Goal: Information Seeking & Learning: Learn about a topic

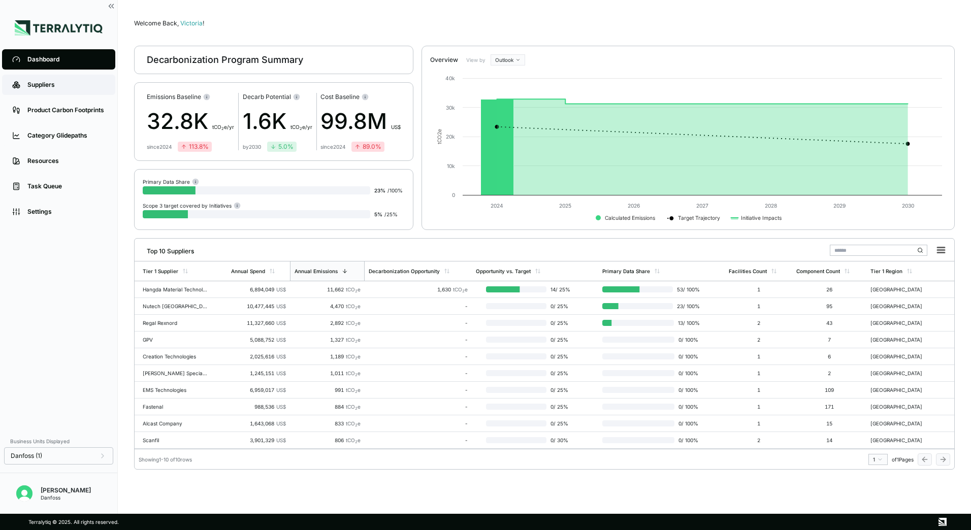
click at [41, 86] on div "Suppliers" at bounding box center [66, 85] width 78 height 8
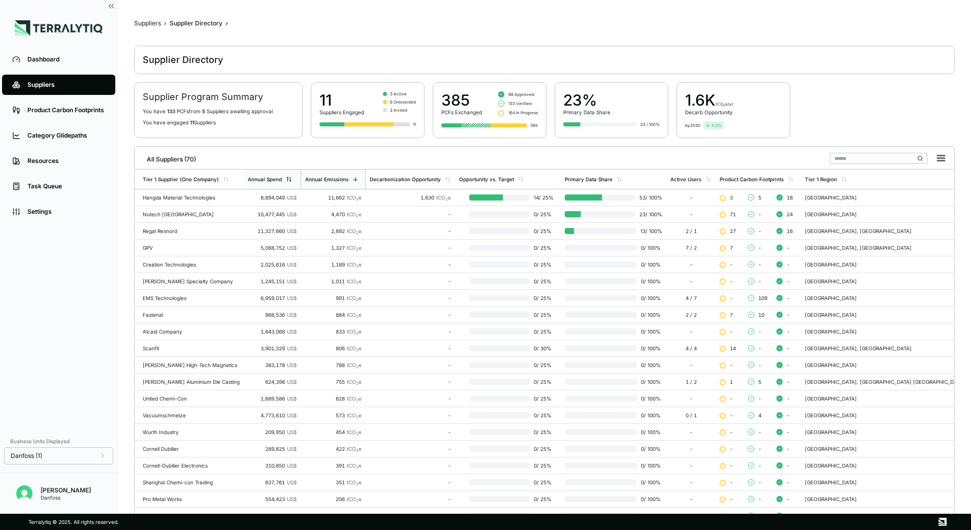
click at [294, 175] on div "Annual Spend" at bounding box center [272, 179] width 57 height 19
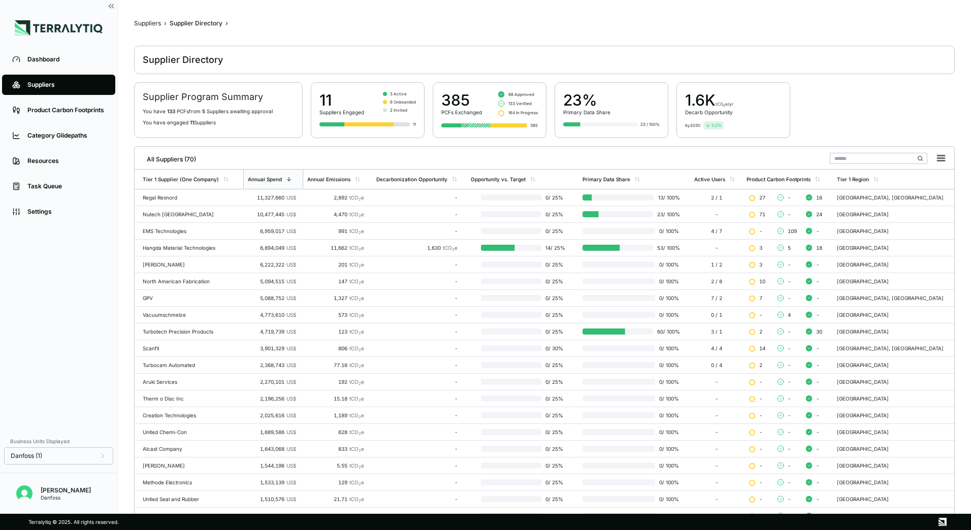
scroll to position [99, 0]
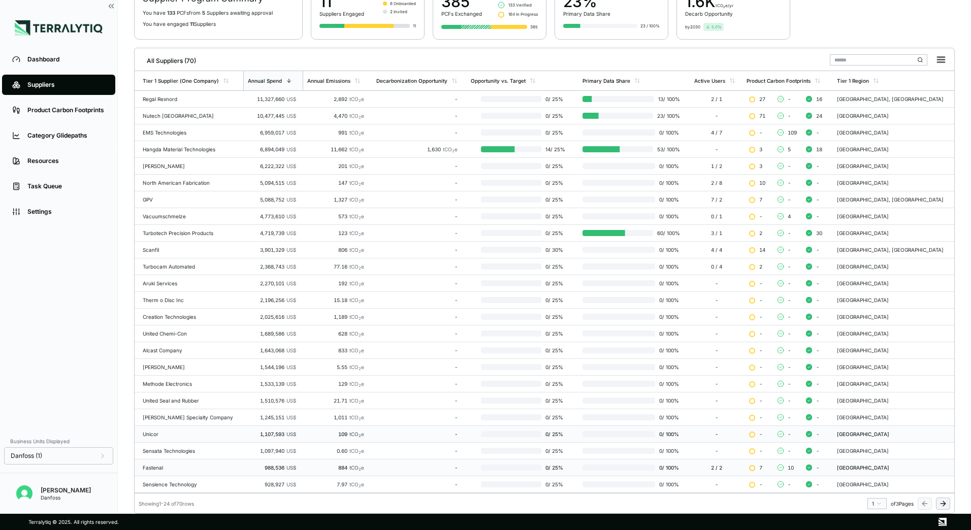
click at [163, 470] on div "Fastenal" at bounding box center [191, 468] width 96 height 6
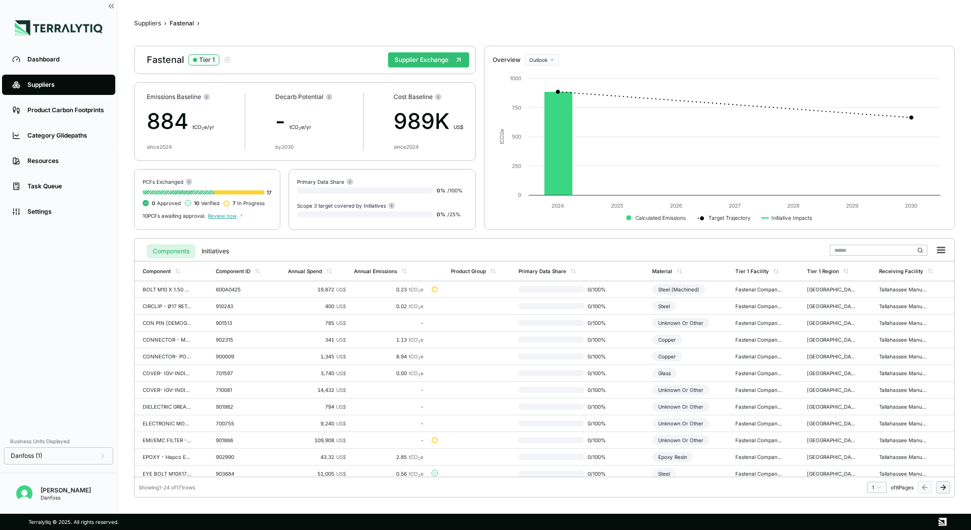
click at [217, 219] on div "PCFs Exchanged 17 0 Approved 10 Verified 7 In Progress 10 PCFs awaiting approva…" at bounding box center [207, 199] width 146 height 61
click at [218, 216] on span "Review now" at bounding box center [225, 216] width 35 height 6
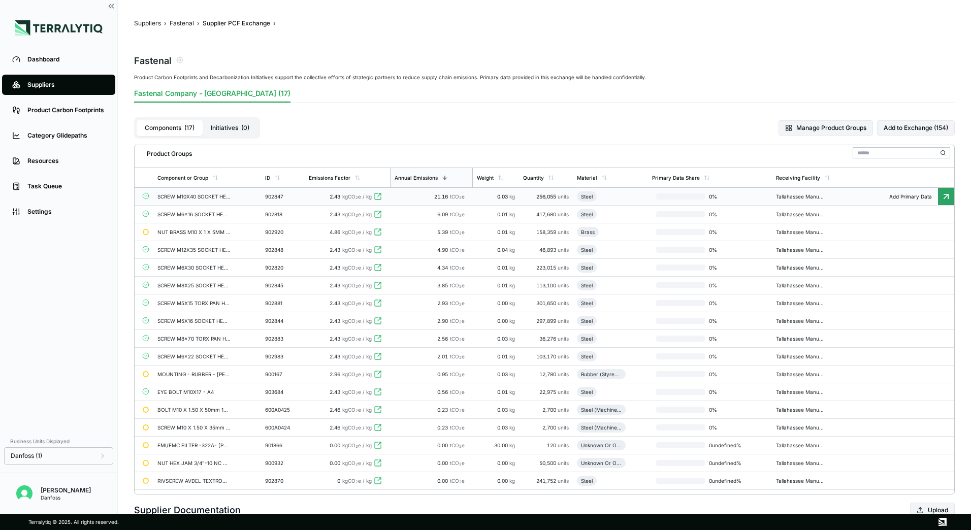
click at [205, 201] on td "SCREW M10X40 SOCKET HEAD CAP ISO 4762 A4" at bounding box center [207, 197] width 108 height 18
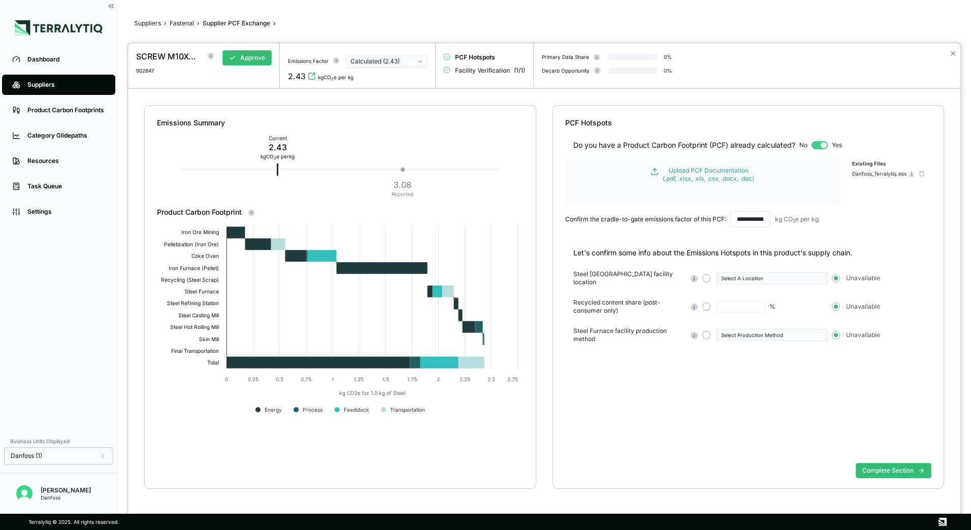
click at [415, 58] on div "Calculated (2.43)" at bounding box center [382, 61] width 65 height 8
click at [406, 84] on div "Reported (3.08)" at bounding box center [386, 83] width 72 height 8
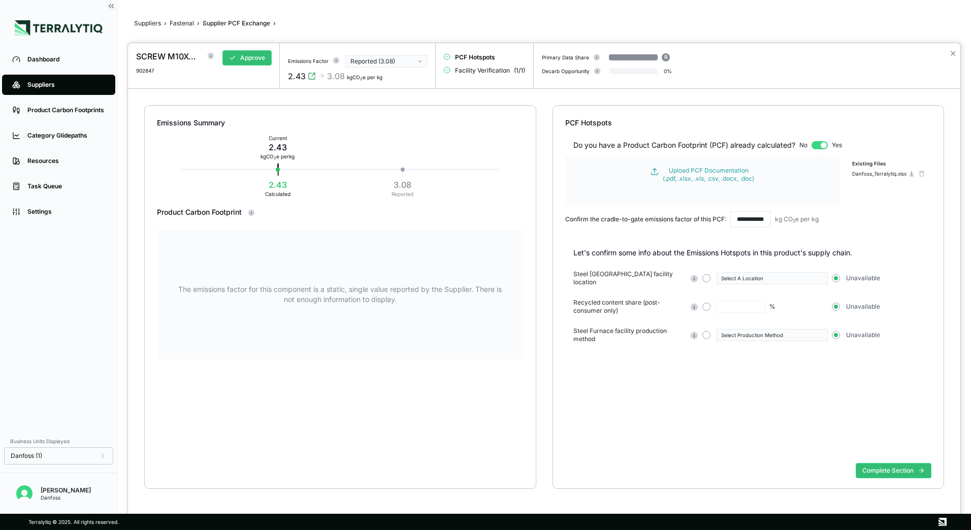
click at [401, 60] on div "Reported (3.08)" at bounding box center [382, 61] width 65 height 8
click at [391, 76] on div "Calculated (2.43)" at bounding box center [386, 73] width 72 height 8
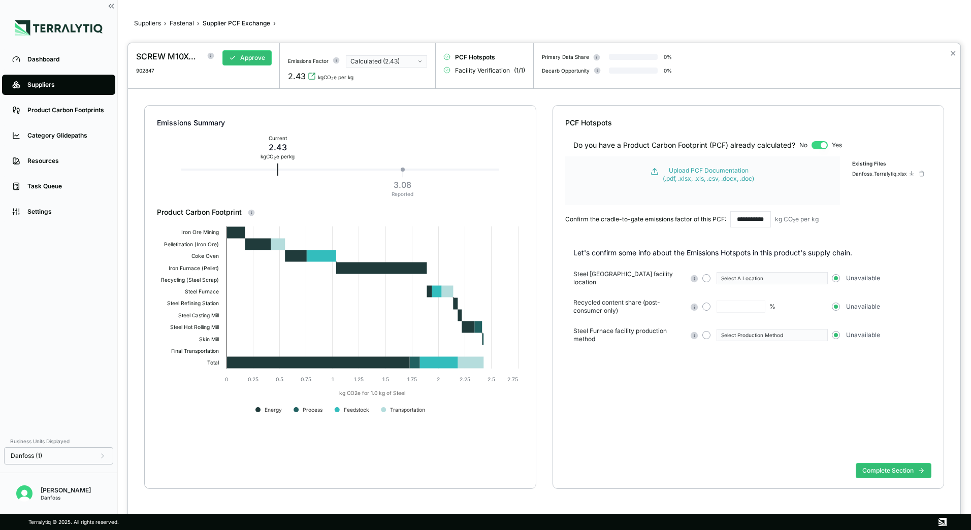
click at [395, 64] on div "Calculated (2.43)" at bounding box center [382, 61] width 65 height 8
click at [394, 83] on div "Reported (3.08)" at bounding box center [386, 83] width 72 height 8
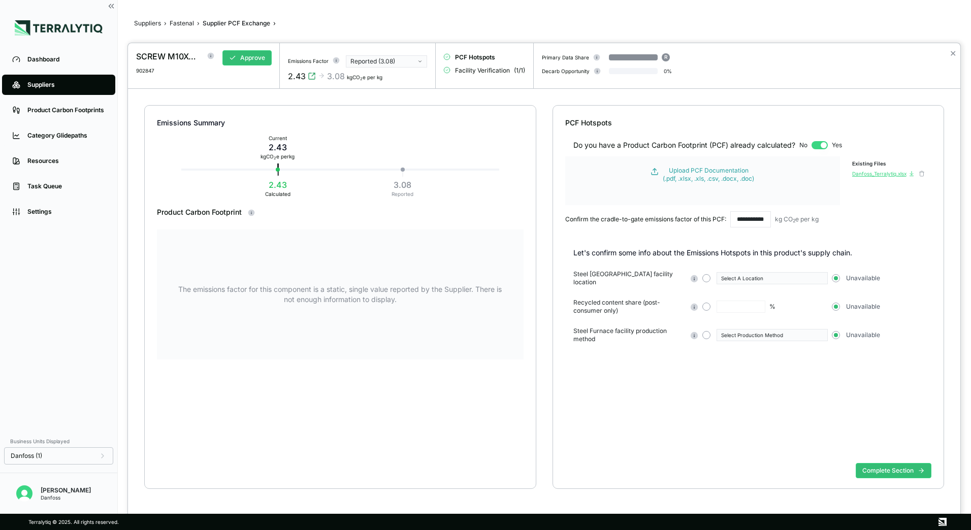
click at [860, 173] on div "Danfoss_Terralytiq.xlsx" at bounding box center [879, 174] width 54 height 6
click at [183, 24] on div at bounding box center [485, 265] width 971 height 530
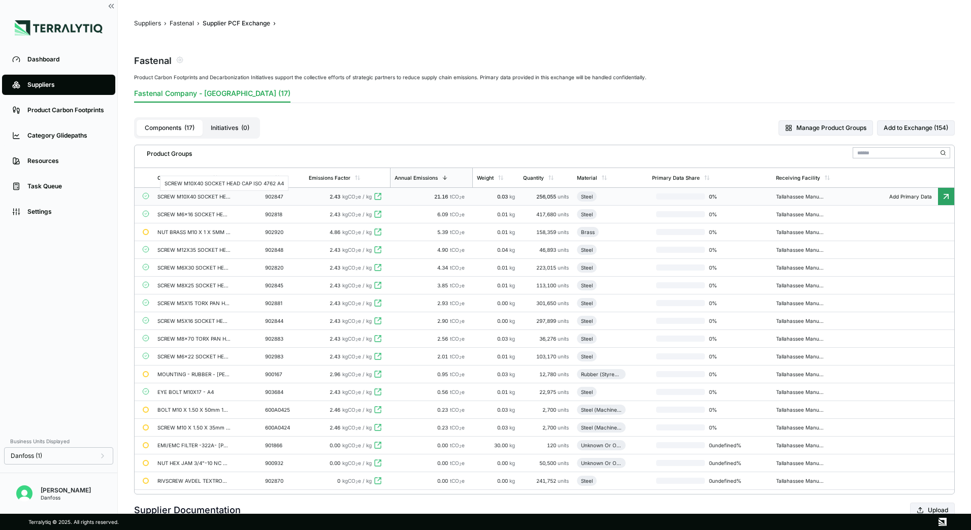
click at [186, 196] on div "SCREW M10X40 SOCKET HEAD CAP ISO 4762 A4" at bounding box center [193, 197] width 73 height 6
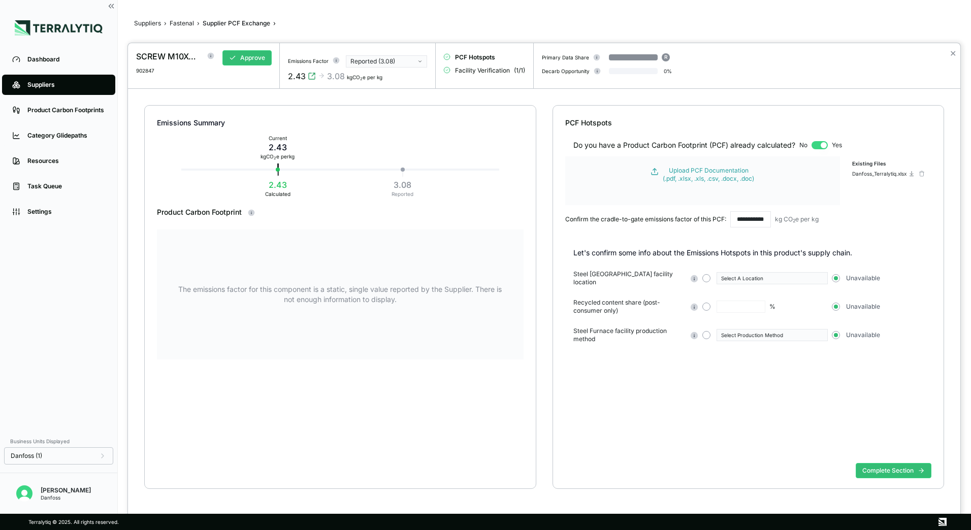
click at [412, 63] on div "Reported (3.08)" at bounding box center [382, 61] width 65 height 8
click at [392, 83] on div "Reported (3.08)" at bounding box center [386, 83] width 72 height 8
click at [422, 62] on icon "button" at bounding box center [419, 61] width 5 height 5
click at [402, 83] on div "Reported (3.08)" at bounding box center [386, 83] width 72 height 8
click at [232, 60] on icon at bounding box center [232, 57] width 7 height 7
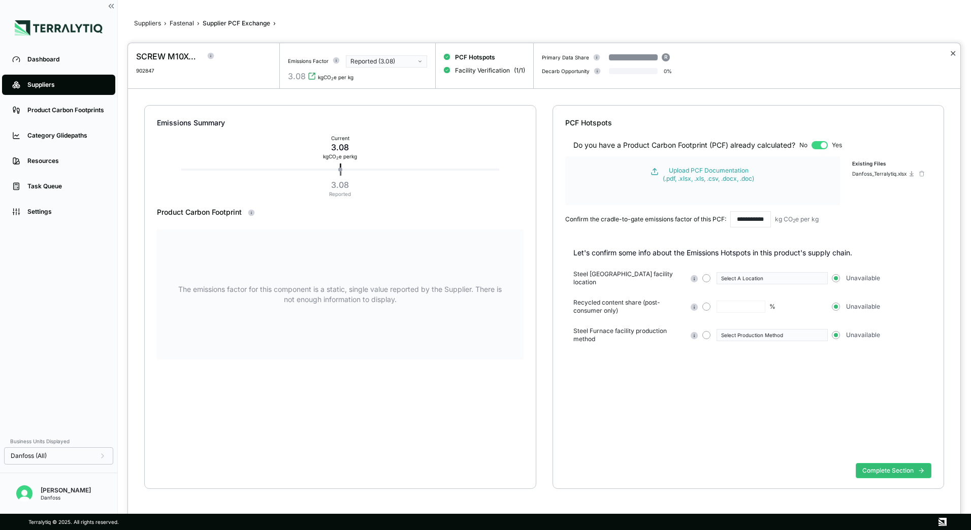
click at [952, 55] on button "✕" at bounding box center [953, 53] width 7 height 12
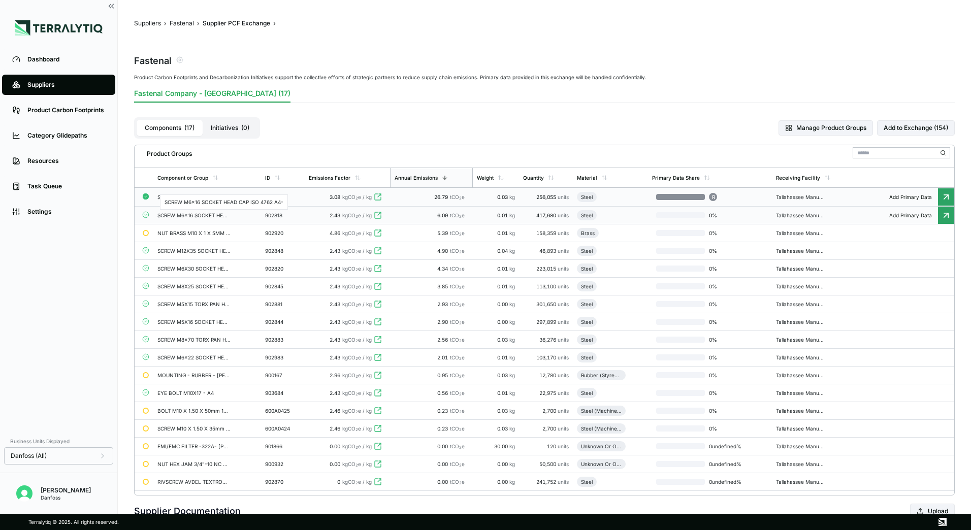
click at [168, 218] on div "SCREW M6x16 SOCKET HEAD CAP ISO 4762 A4-" at bounding box center [193, 215] width 73 height 6
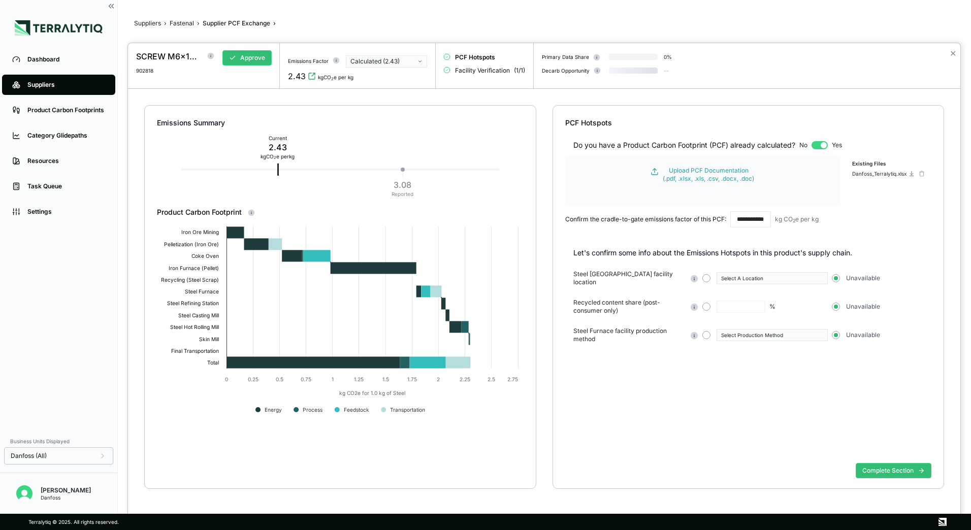
click at [401, 56] on button "Calculated (2.43)" at bounding box center [386, 61] width 81 height 12
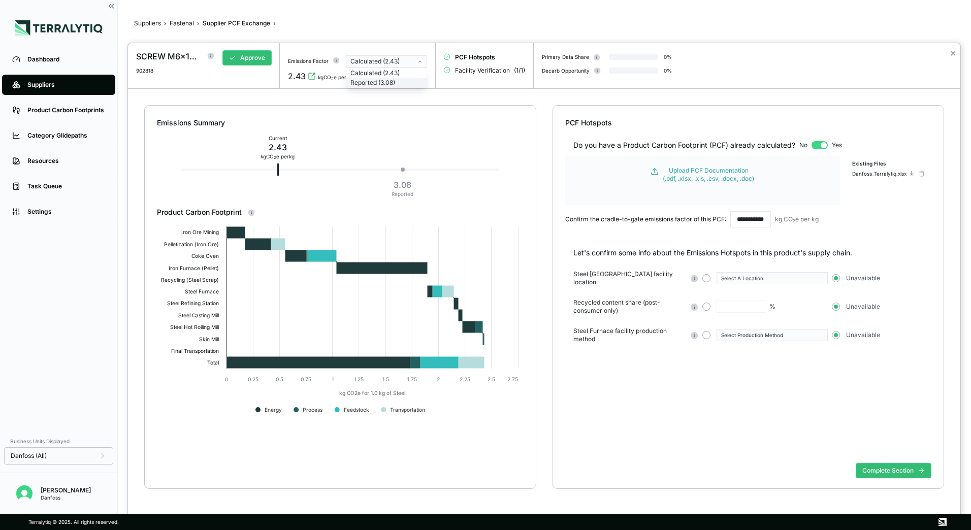
click at [394, 83] on div "Reported (3.08)" at bounding box center [386, 83] width 72 height 8
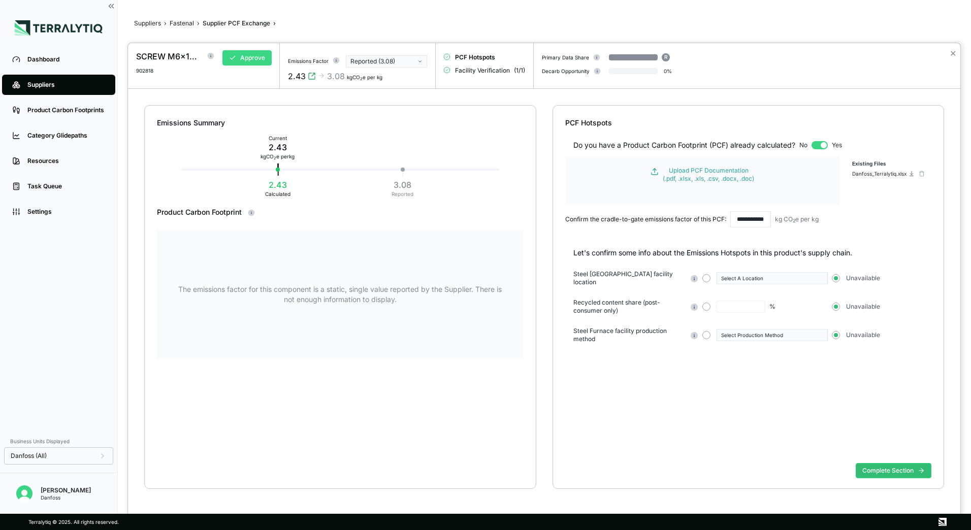
click at [239, 61] on button "Approve" at bounding box center [246, 57] width 49 height 15
click at [955, 54] on button "✕" at bounding box center [953, 53] width 7 height 12
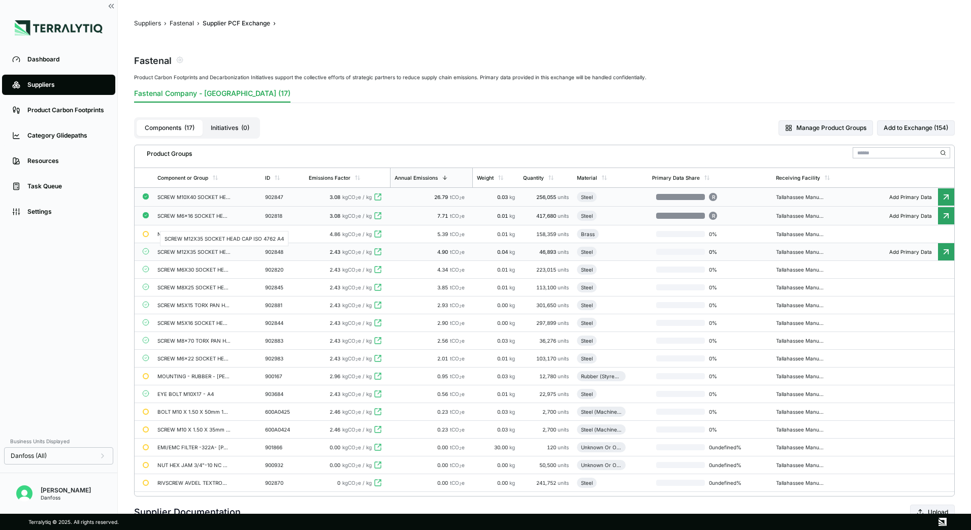
click at [198, 254] on div "SCREW M12X35 SOCKET HEAD CAP ISO 4762 A4" at bounding box center [193, 252] width 73 height 6
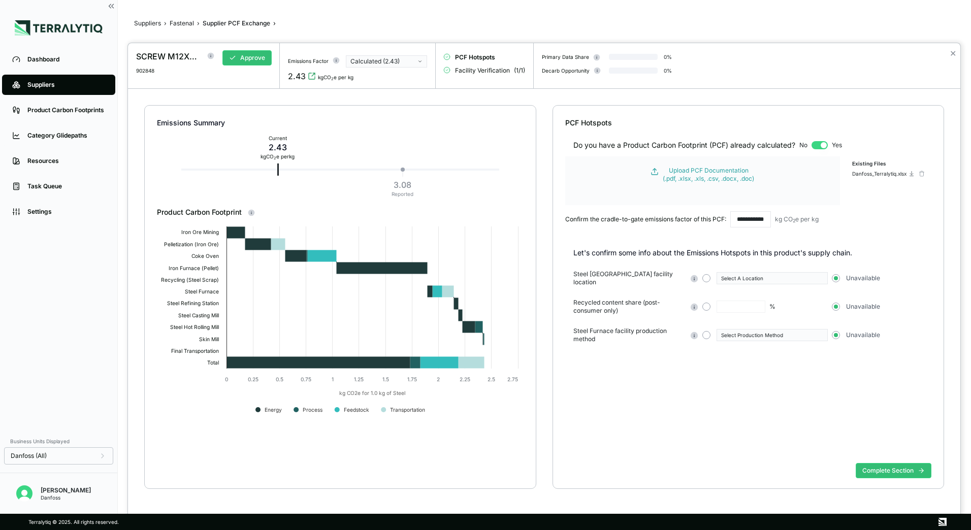
click at [421, 63] on icon "button" at bounding box center [419, 61] width 5 height 5
click at [397, 81] on div "Reported (3.08)" at bounding box center [386, 83] width 72 height 8
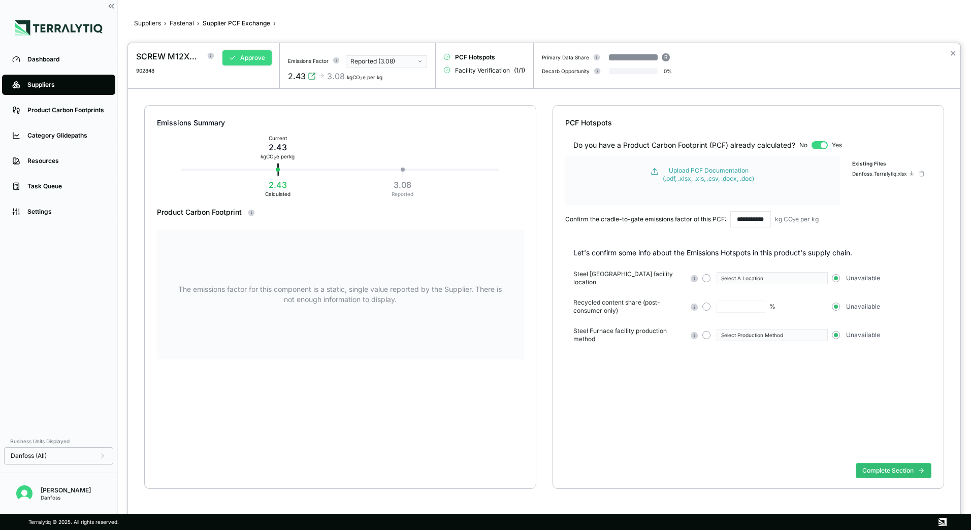
click at [243, 61] on button "Approve" at bounding box center [246, 57] width 49 height 15
click at [951, 53] on button "✕" at bounding box center [953, 53] width 7 height 12
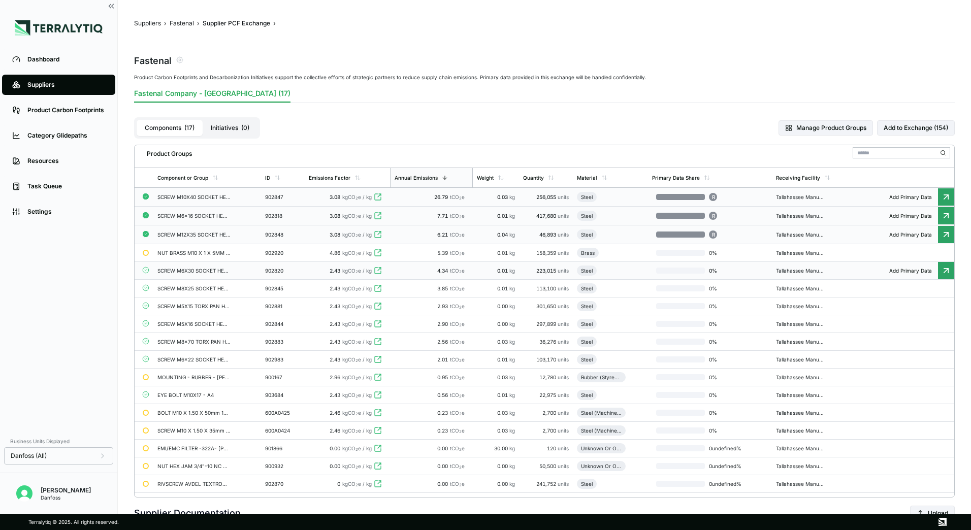
click at [179, 274] on td "SCREW M6X30 SOCKET HEAD CAP ISO 4762 A4-" at bounding box center [207, 271] width 108 height 18
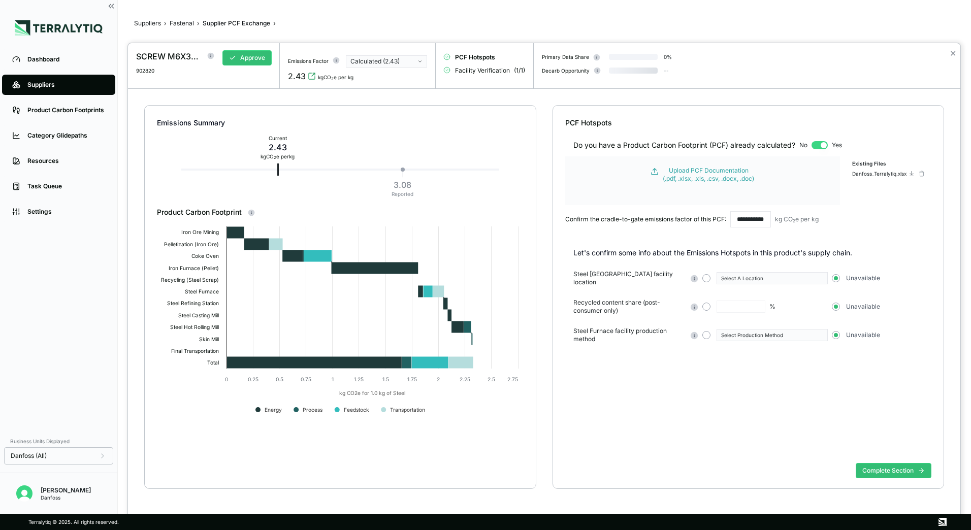
click at [416, 64] on button "Calculated (2.43)" at bounding box center [386, 61] width 81 height 12
click at [397, 84] on div "Reported (3.08)" at bounding box center [386, 83] width 72 height 8
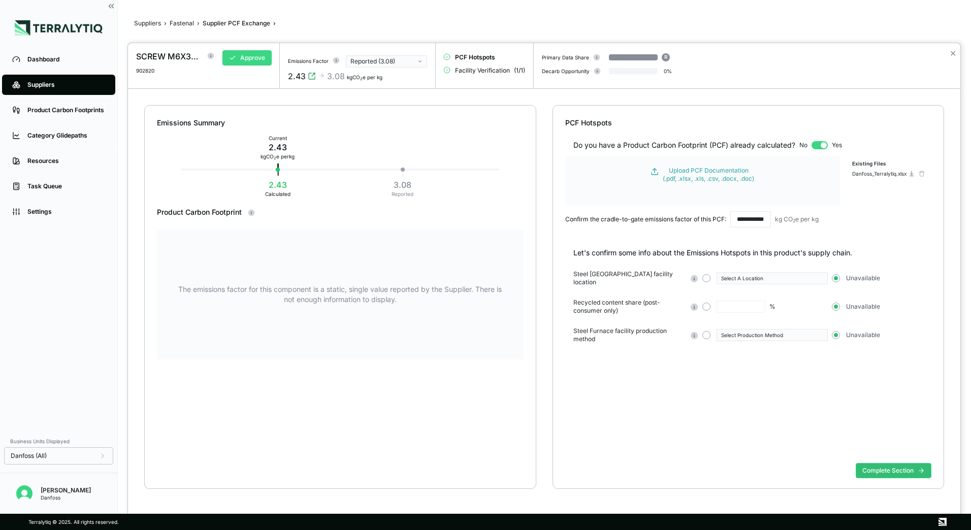
click at [241, 61] on button "Approve" at bounding box center [246, 57] width 49 height 15
click at [954, 52] on button "✕" at bounding box center [953, 53] width 7 height 12
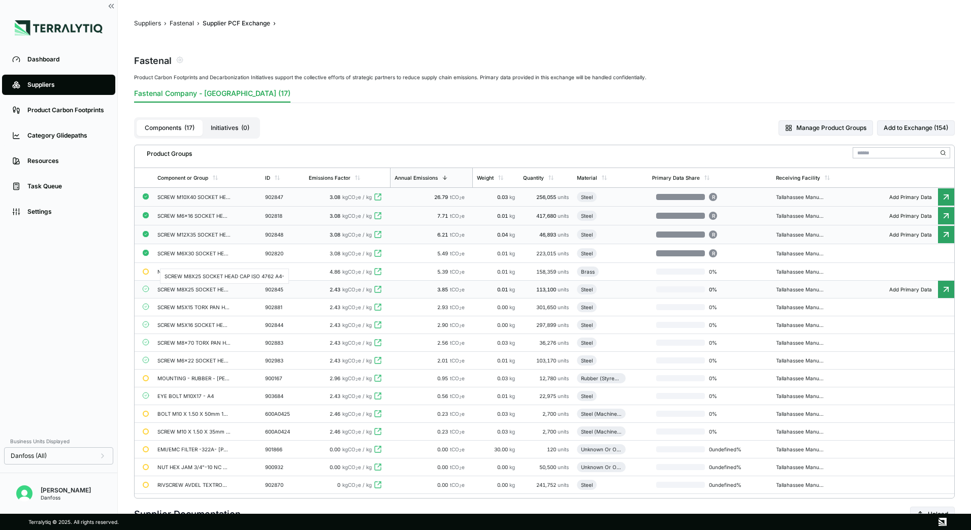
click at [173, 286] on div "SCREW M8X25 SOCKET HEAD CAP ISO 4762 A4-" at bounding box center [193, 289] width 73 height 6
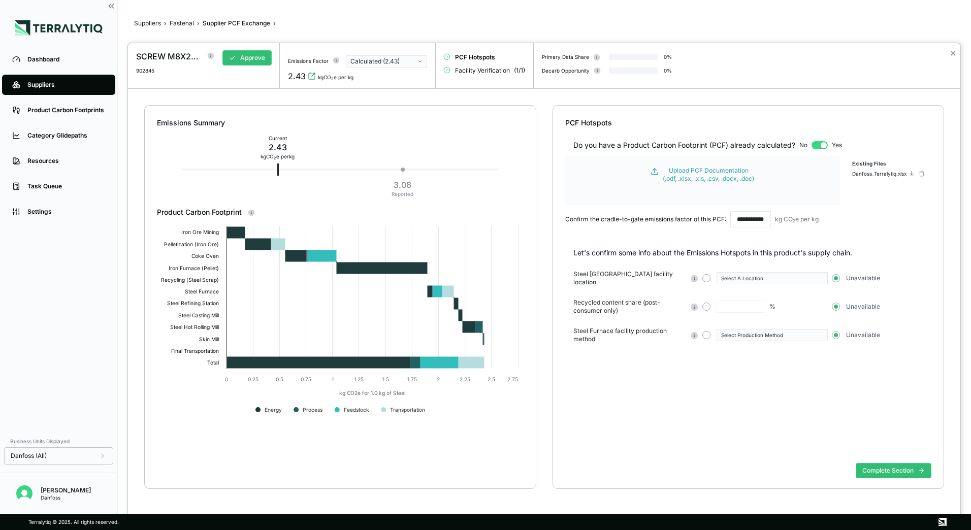
click at [405, 66] on button "Calculated (2.43)" at bounding box center [386, 61] width 81 height 12
click at [398, 82] on div "Reported (3.08)" at bounding box center [386, 83] width 72 height 8
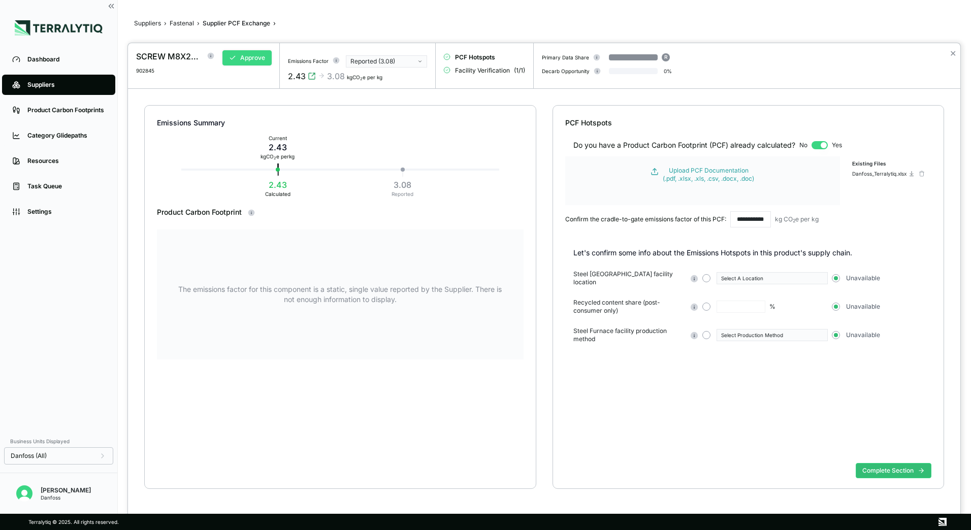
click at [233, 61] on button "Approve" at bounding box center [246, 57] width 49 height 15
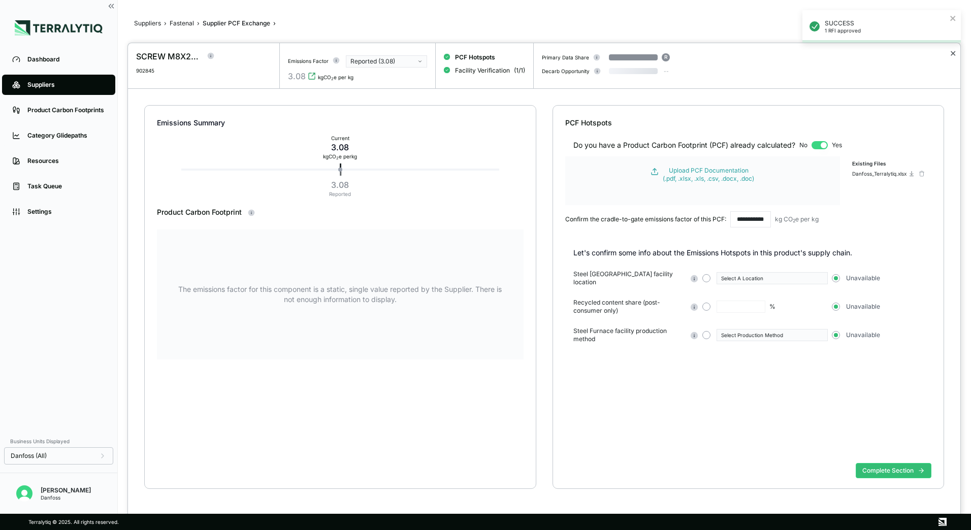
click at [952, 54] on button "✕" at bounding box center [953, 53] width 7 height 12
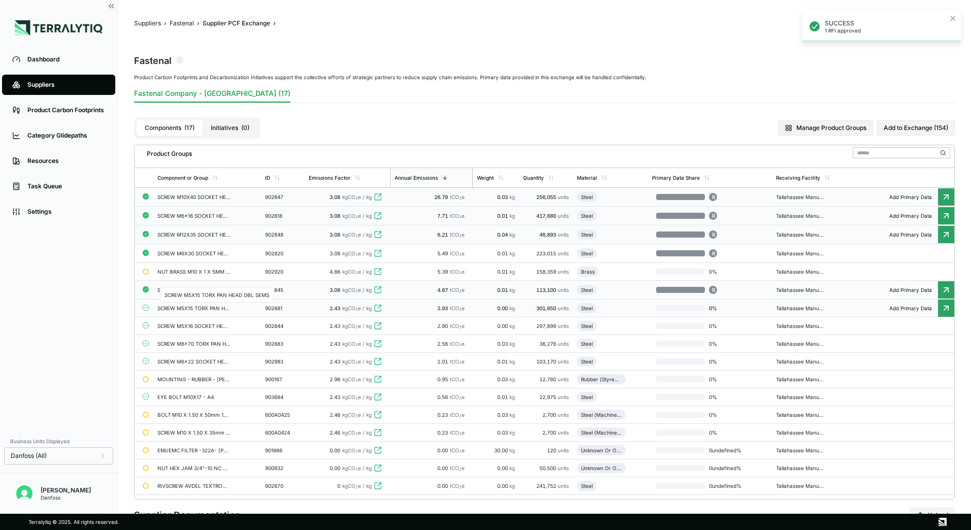
click at [202, 308] on div "SCREW M5X15 TORX PAN HEAD DBL SEMS" at bounding box center [193, 308] width 73 height 6
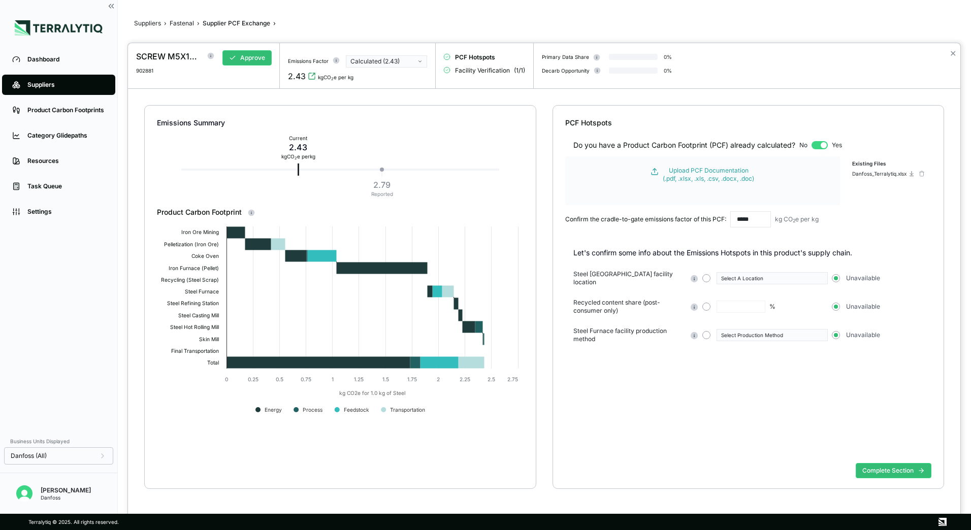
click at [417, 63] on button "Calculated (2.43)" at bounding box center [386, 61] width 81 height 12
click at [398, 83] on div "Reported (2.79)" at bounding box center [386, 83] width 72 height 8
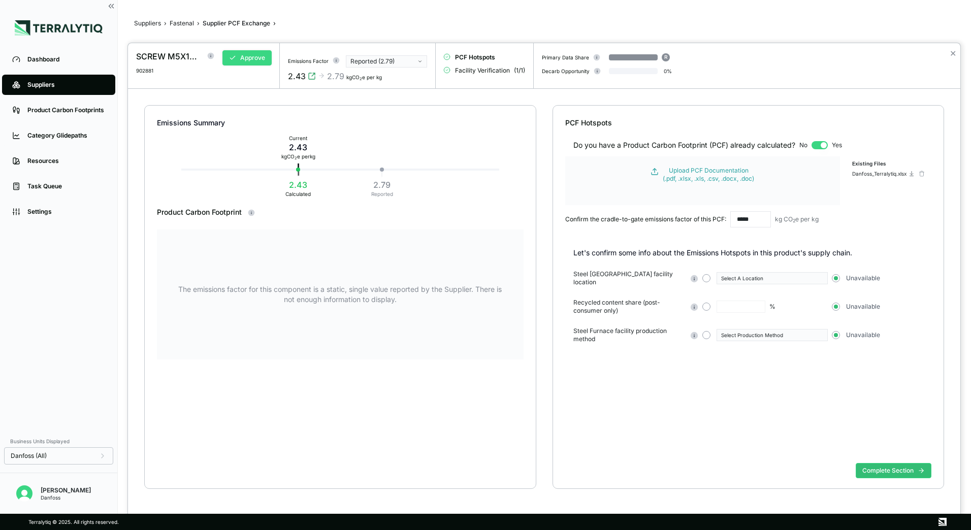
click at [249, 60] on button "Approve" at bounding box center [246, 57] width 49 height 15
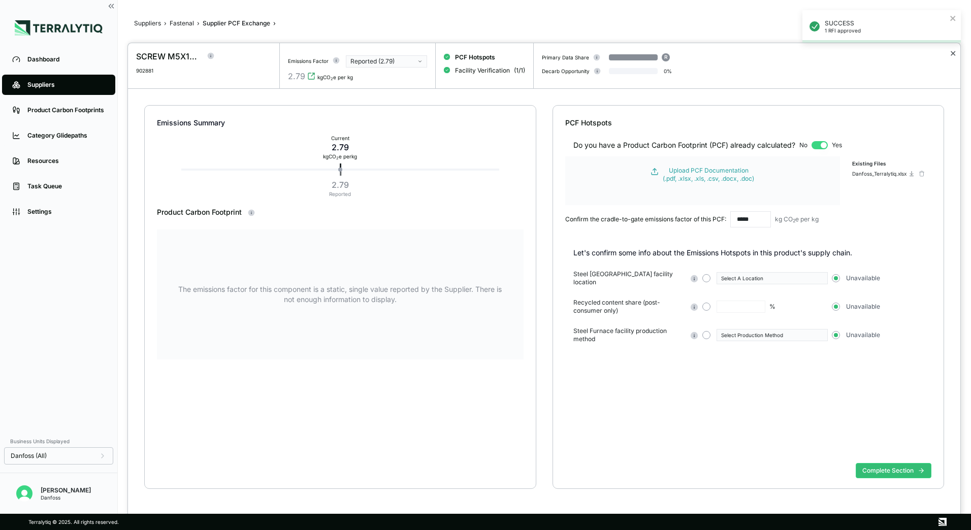
click at [950, 53] on button "✕" at bounding box center [953, 53] width 7 height 12
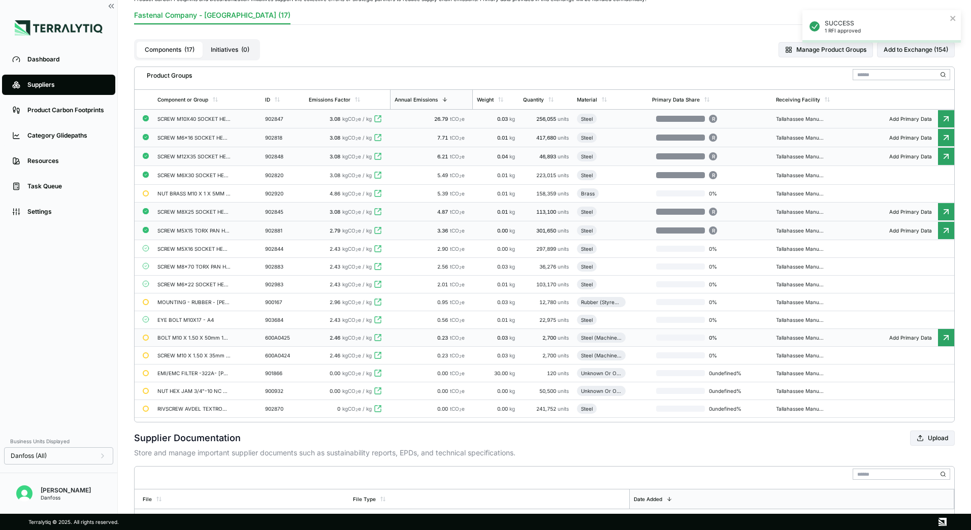
scroll to position [102, 0]
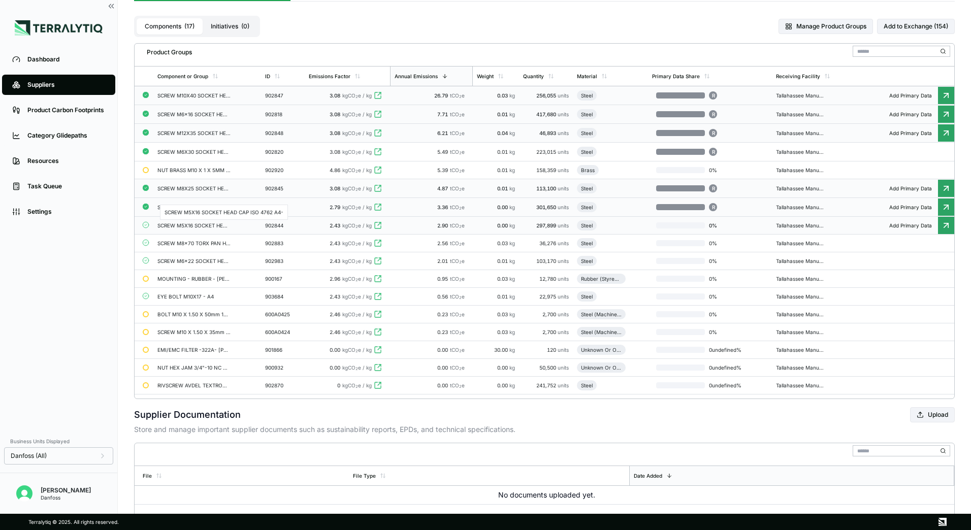
click at [190, 224] on div "SCREW M5X16 SOCKET HEAD CAP ISO 4762 A4-" at bounding box center [193, 225] width 73 height 6
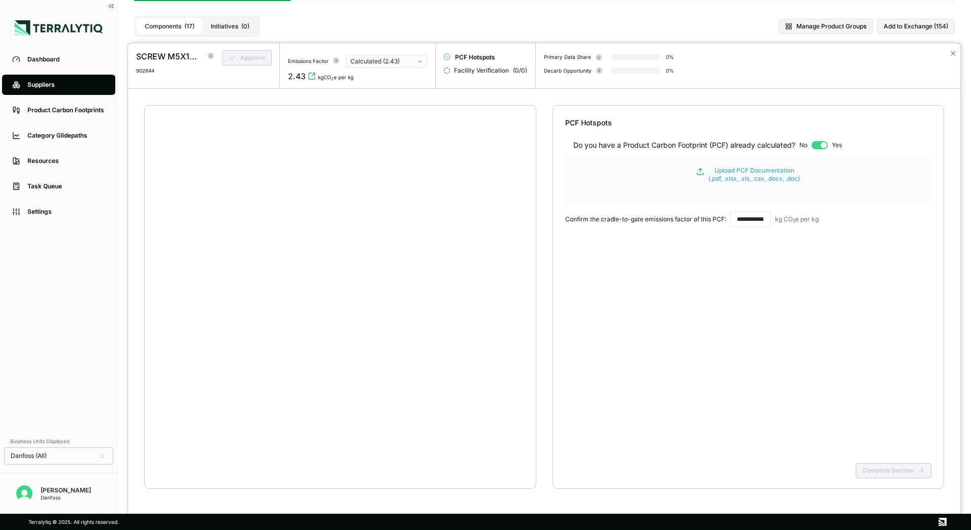
scroll to position [19, 0]
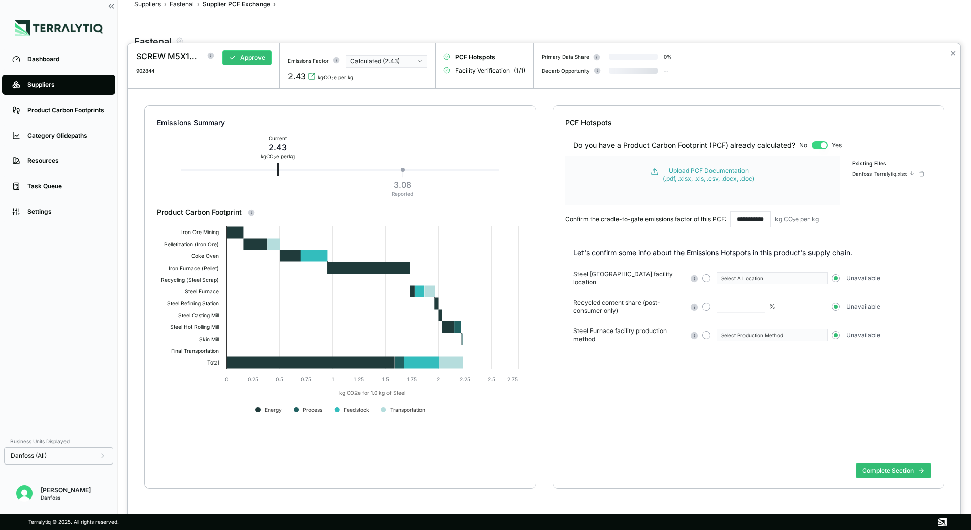
click at [389, 65] on div "Calculated (2.43)" at bounding box center [382, 61] width 65 height 8
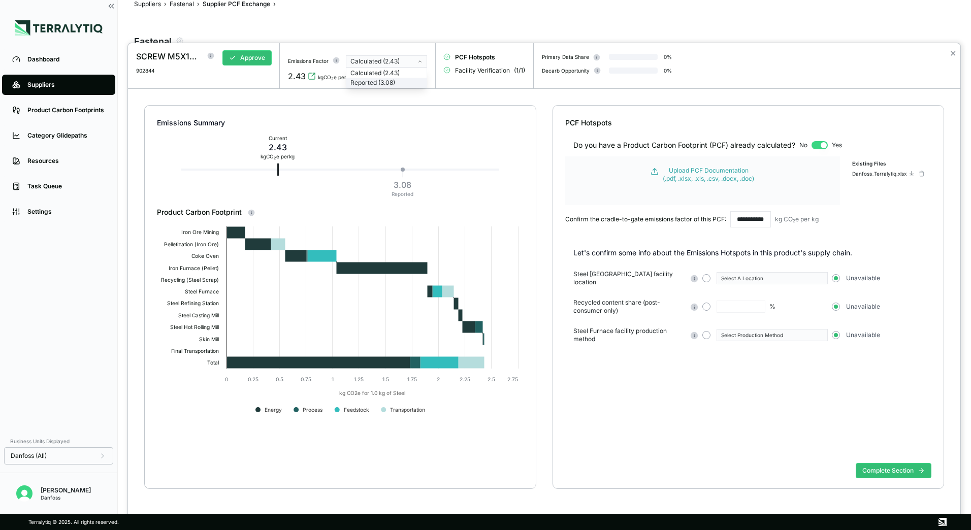
click at [387, 80] on div "Reported (3.08)" at bounding box center [386, 83] width 72 height 8
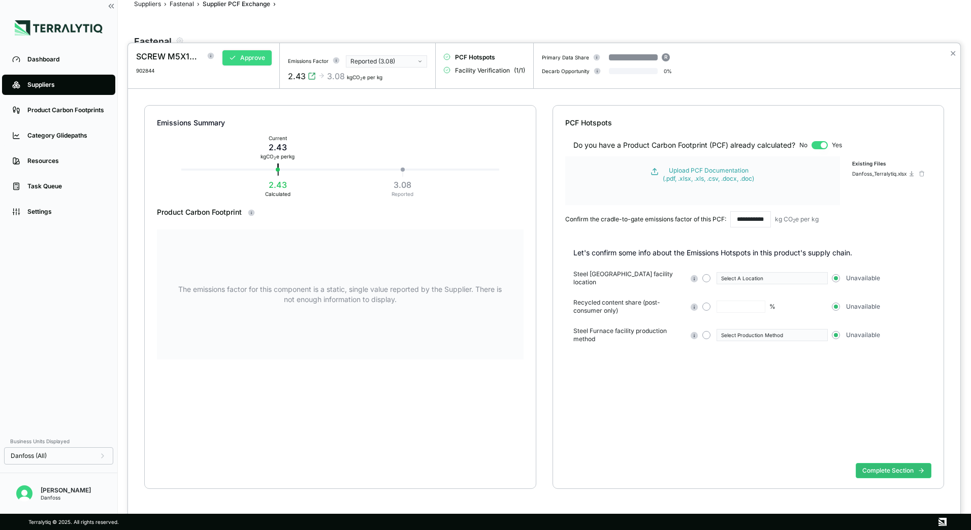
click at [250, 59] on button "Approve" at bounding box center [246, 57] width 49 height 15
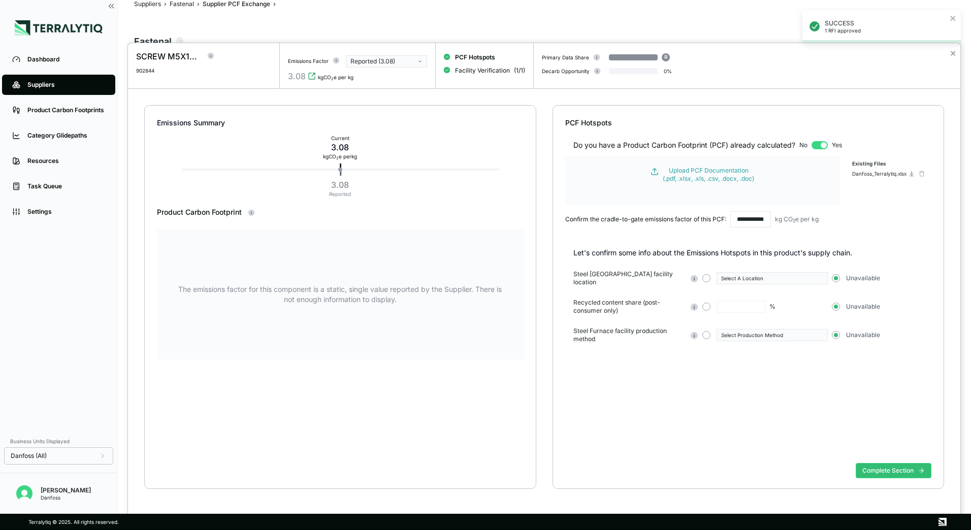
click at [950, 52] on div "SUCCESS 1 RFI approved" at bounding box center [881, 30] width 163 height 45
click at [951, 54] on button "✕" at bounding box center [953, 53] width 7 height 12
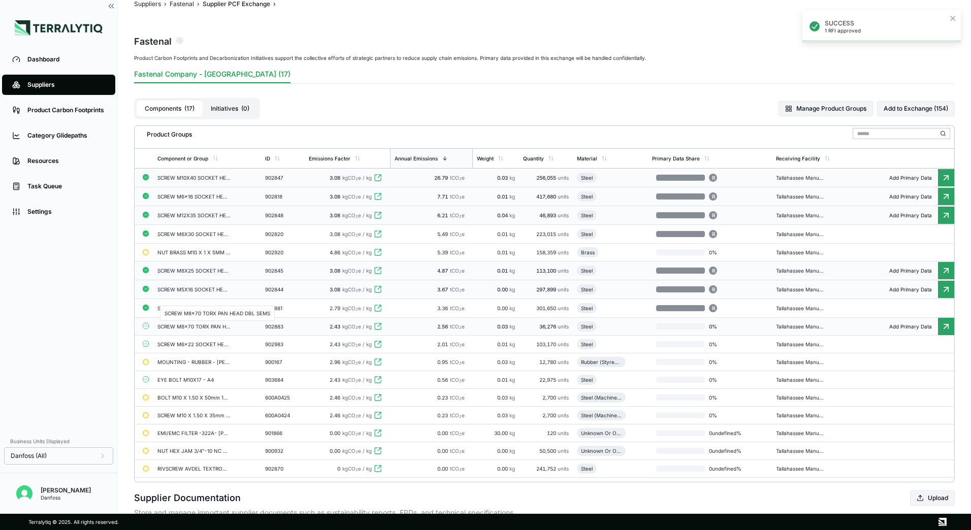
click at [173, 327] on div "SCREW M8x70 TORX PAN HEAD DBL SEMS" at bounding box center [193, 327] width 73 height 6
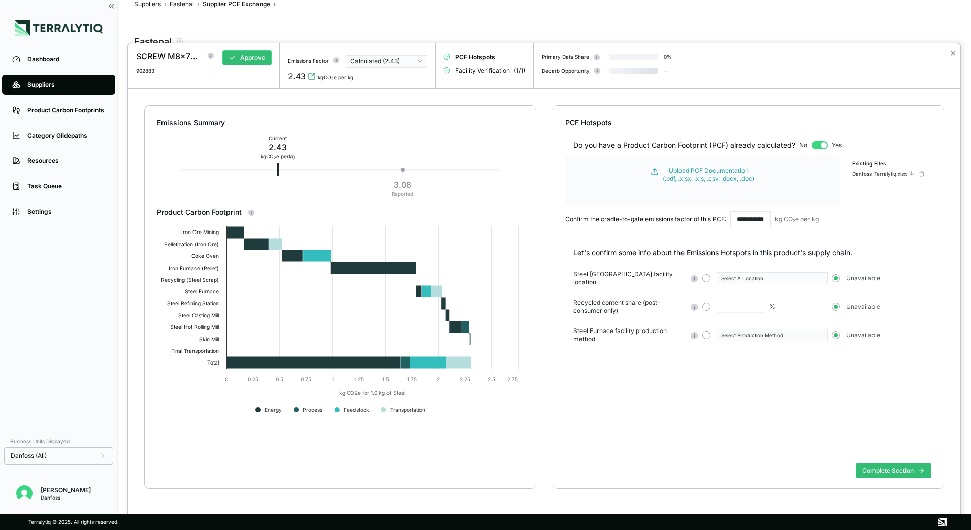
click at [397, 65] on div "Calculated (2.43)" at bounding box center [382, 61] width 65 height 8
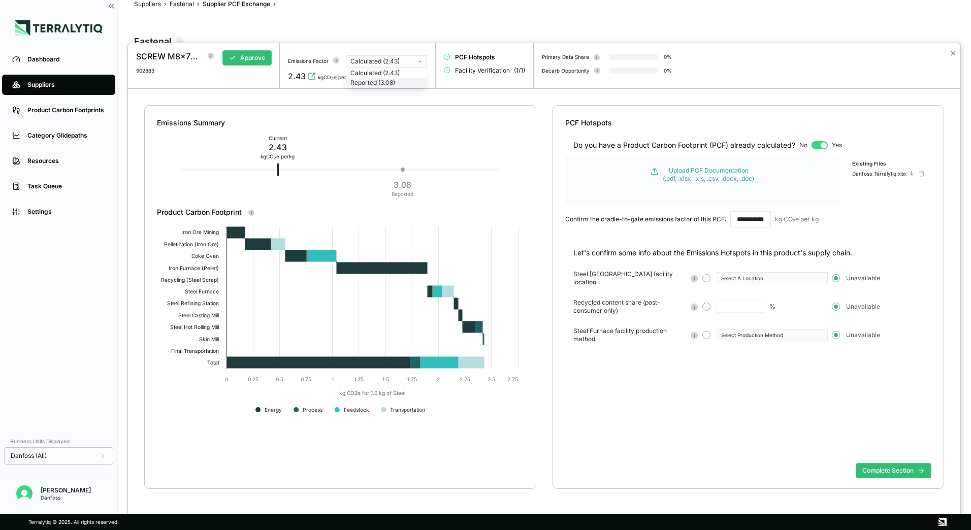
click at [385, 84] on div "Reported (3.08)" at bounding box center [386, 83] width 72 height 8
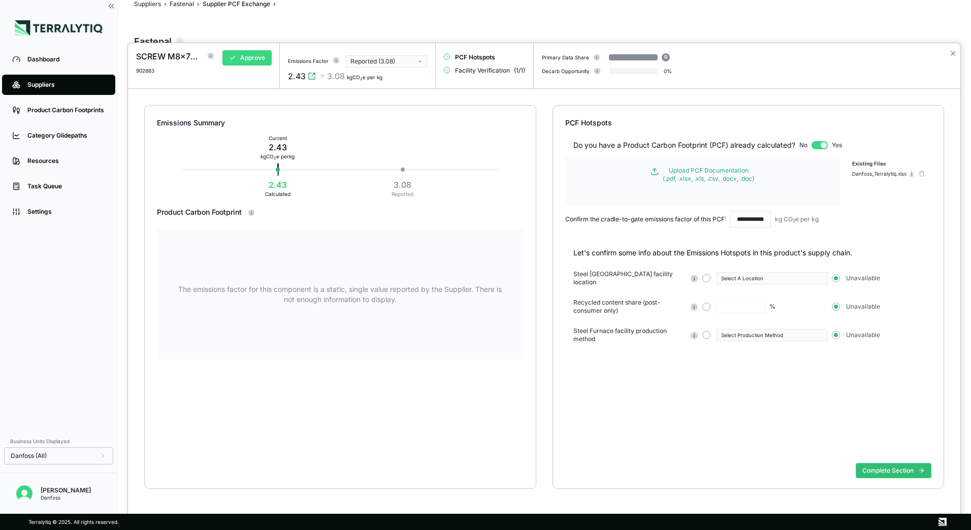
click at [247, 57] on button "Approve" at bounding box center [246, 57] width 49 height 15
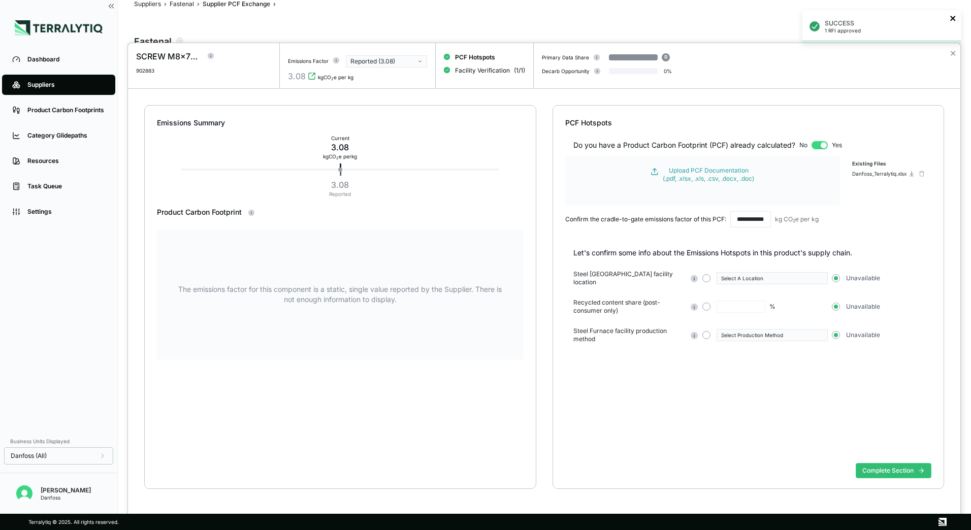
click at [954, 20] on icon "close" at bounding box center [952, 18] width 5 height 5
click at [955, 53] on button "✕" at bounding box center [953, 53] width 7 height 12
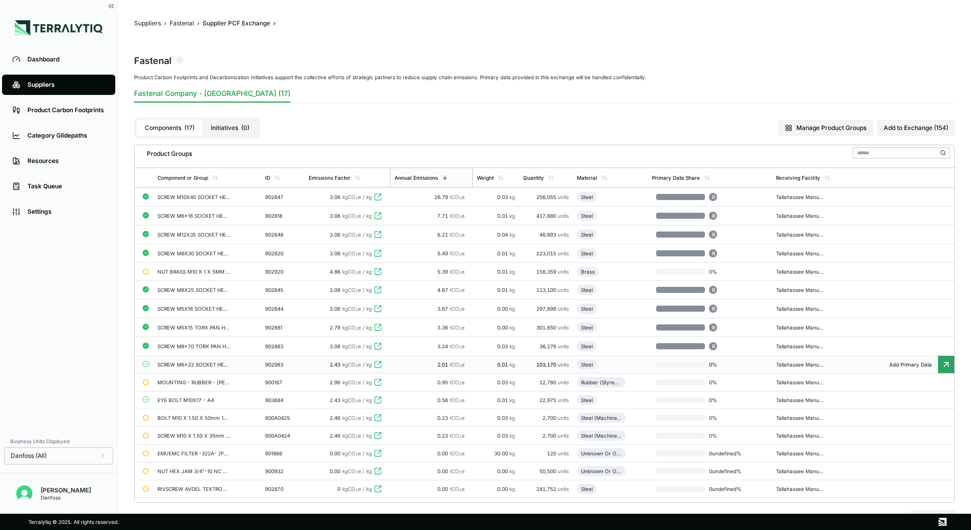
scroll to position [19, 0]
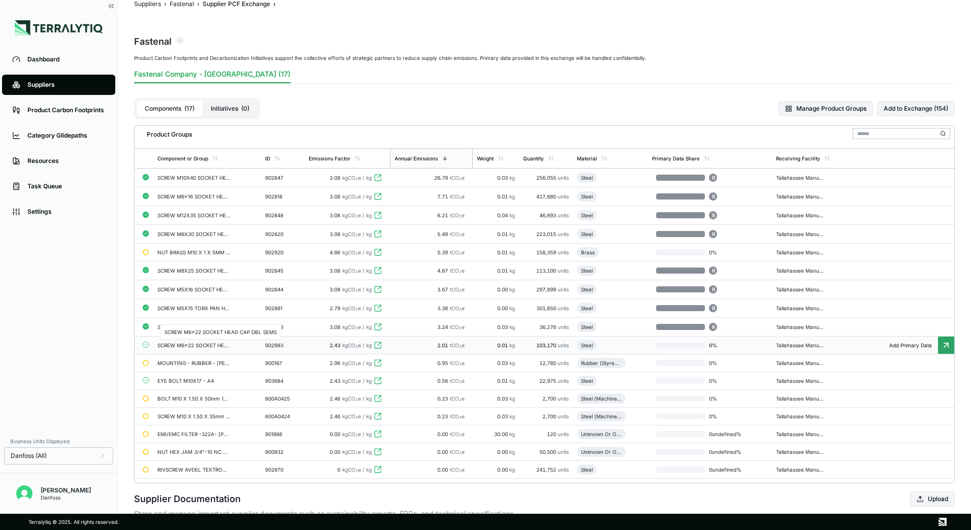
click at [176, 347] on div "SCREW M6x22 SOCKET HEAD CAP DBL SEMS" at bounding box center [193, 345] width 73 height 6
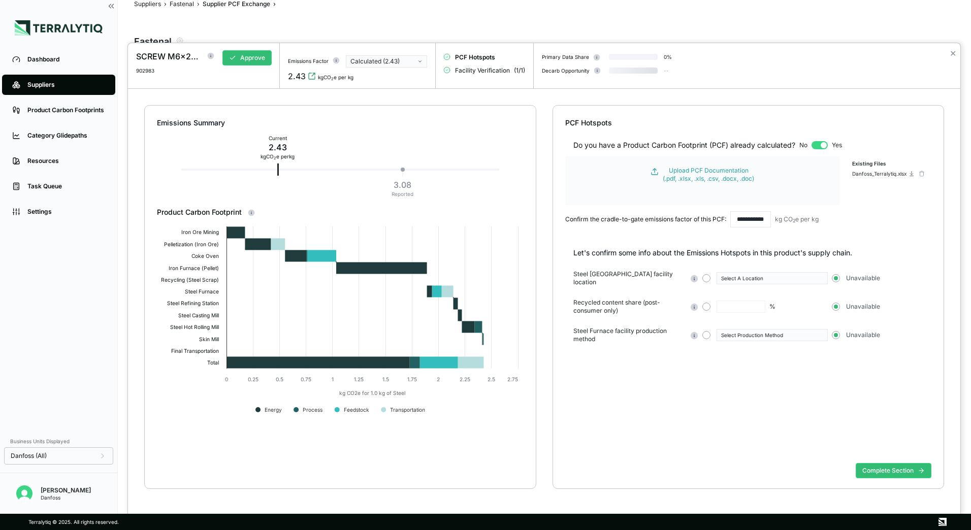
click at [393, 61] on div "Calculated (2.43)" at bounding box center [382, 61] width 65 height 8
click at [382, 82] on div "Reported (3.08)" at bounding box center [386, 83] width 72 height 8
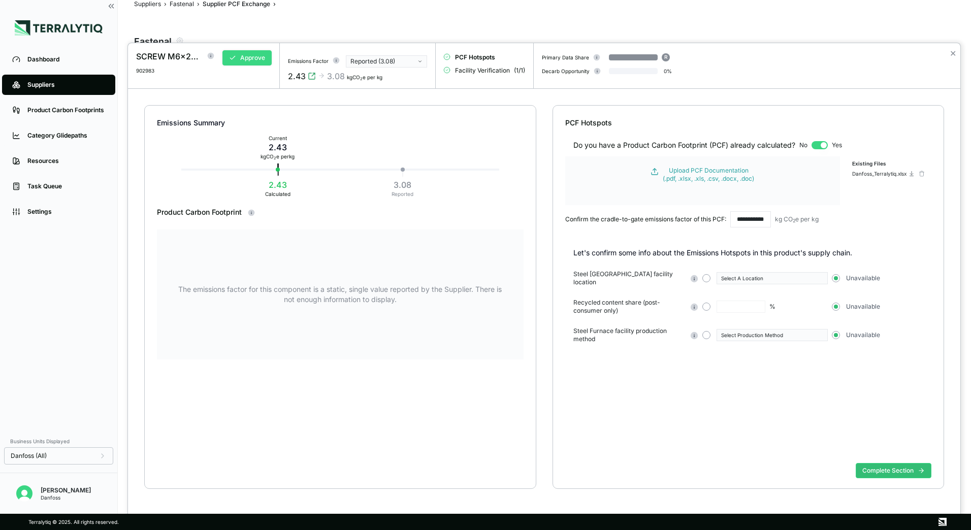
click at [252, 56] on button "Approve" at bounding box center [246, 57] width 49 height 15
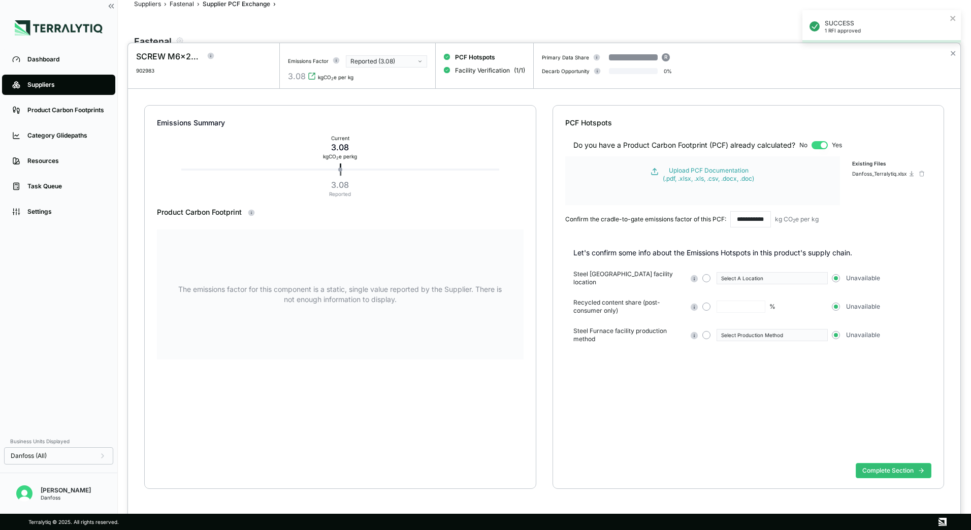
drag, startPoint x: 954, startPoint y: 54, endPoint x: 948, endPoint y: 53, distance: 6.1
click at [954, 54] on button "✕" at bounding box center [953, 53] width 7 height 12
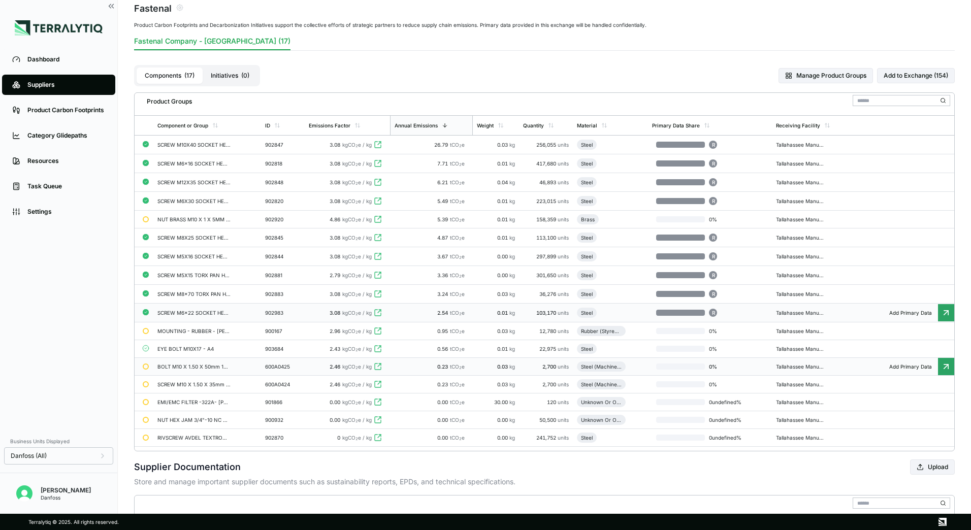
scroll to position [70, 0]
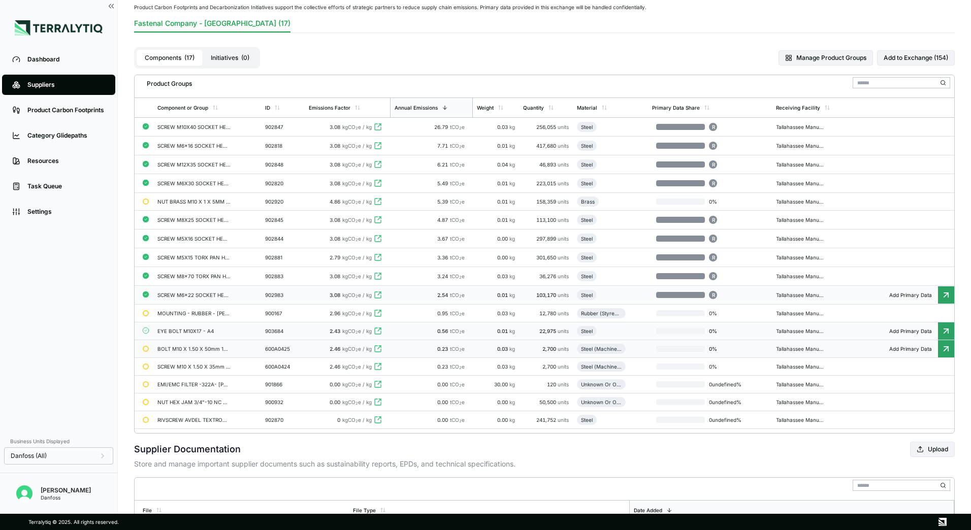
click at [180, 331] on div "EYE BOLT M10X17 - A4" at bounding box center [193, 331] width 73 height 6
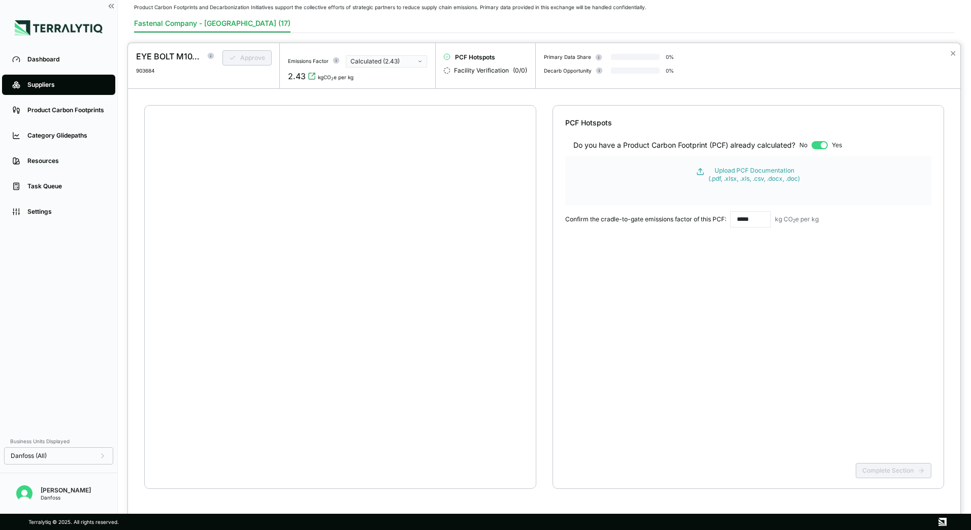
scroll to position [19, 0]
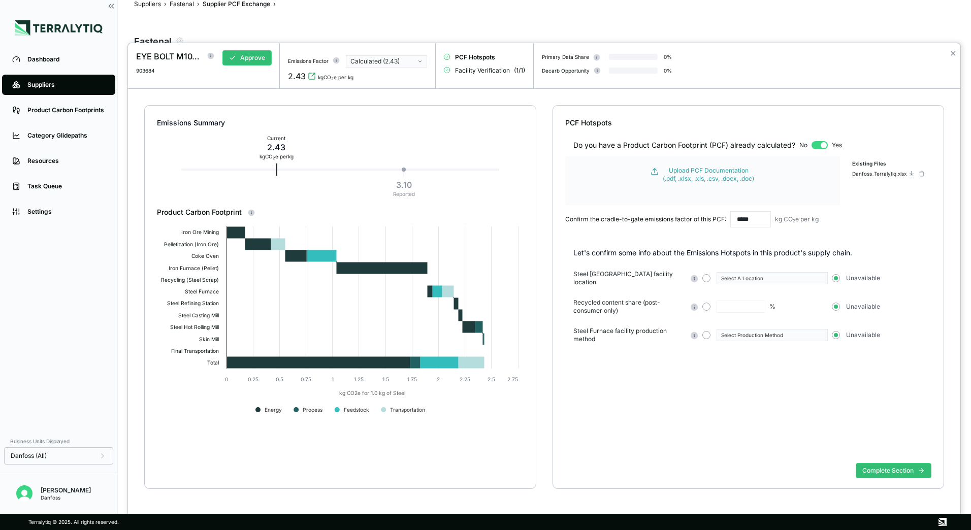
click at [380, 66] on button "Calculated (2.43)" at bounding box center [386, 61] width 81 height 12
click at [385, 82] on div "Reported (3.10)" at bounding box center [386, 83] width 72 height 8
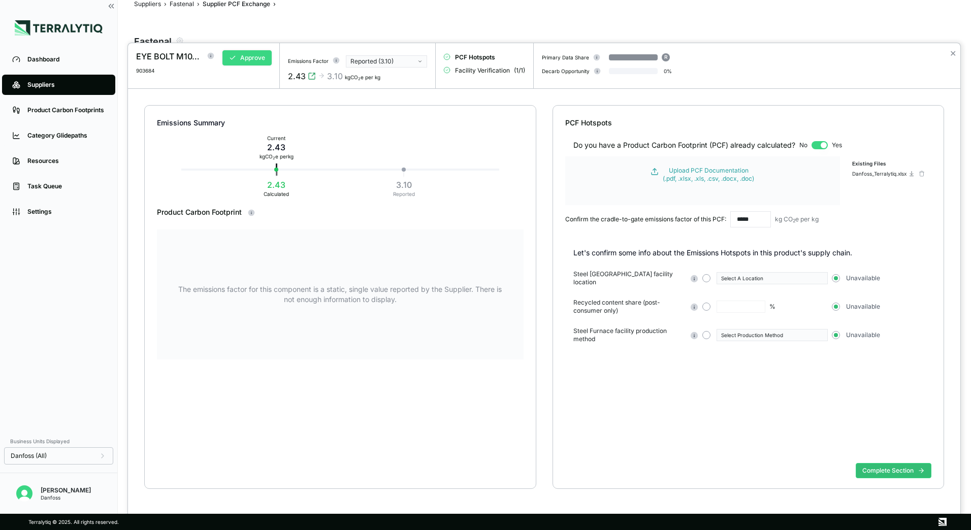
click at [246, 58] on button "Approve" at bounding box center [246, 57] width 49 height 15
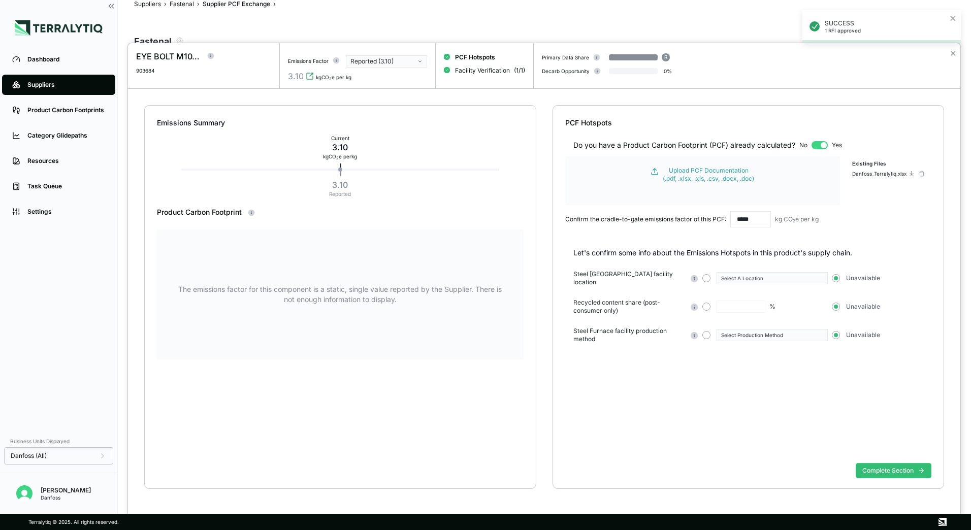
click at [956, 53] on div "✕" at bounding box center [953, 66] width 15 height 46
click at [954, 53] on button "✕" at bounding box center [953, 53] width 7 height 12
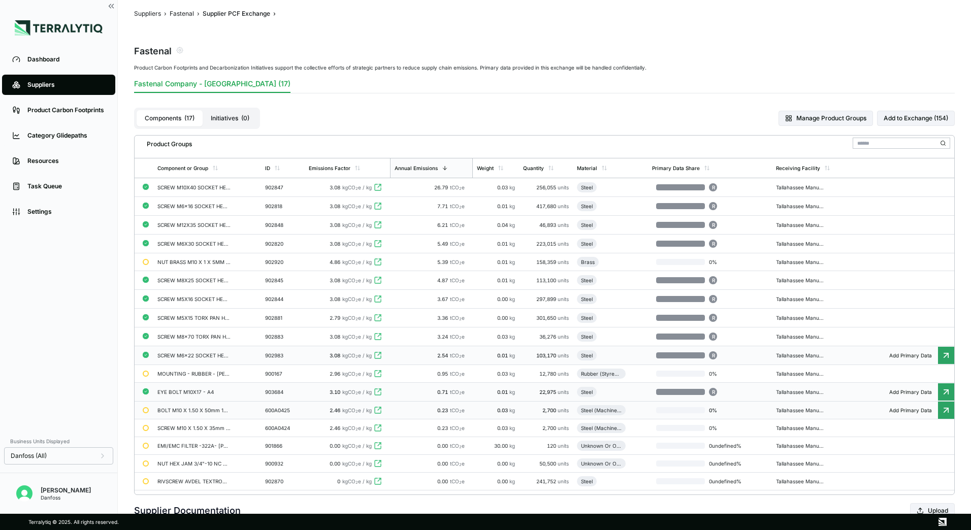
scroll to position [8, 0]
click at [199, 263] on div "NUT BRASS M10 X 1 X 5MM THICK DIN 439" at bounding box center [193, 264] width 73 height 6
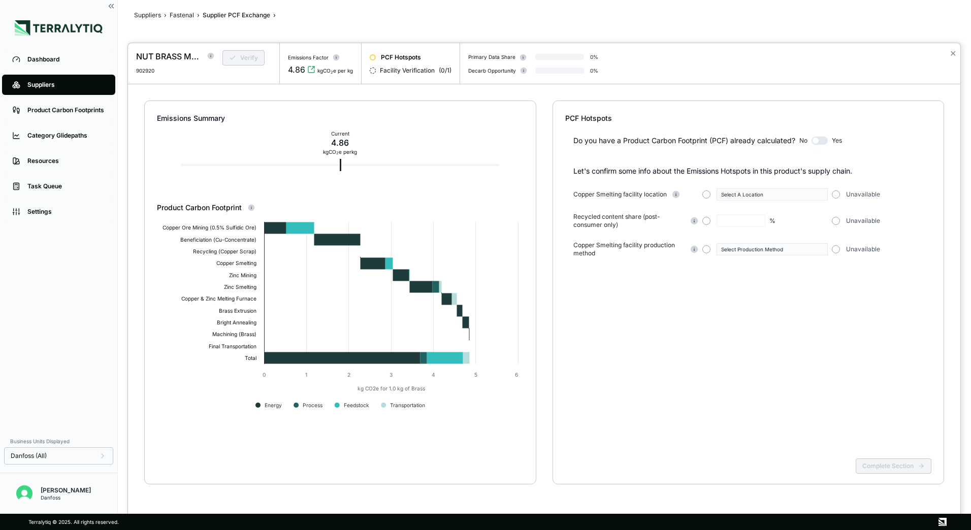
click at [183, 15] on div at bounding box center [485, 265] width 971 height 530
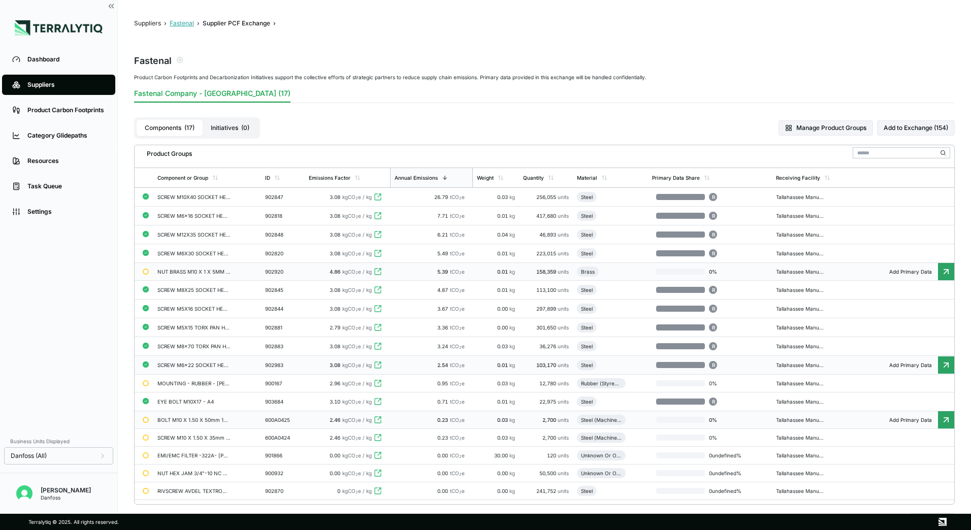
click at [180, 24] on button "Fastenal" at bounding box center [182, 23] width 24 height 8
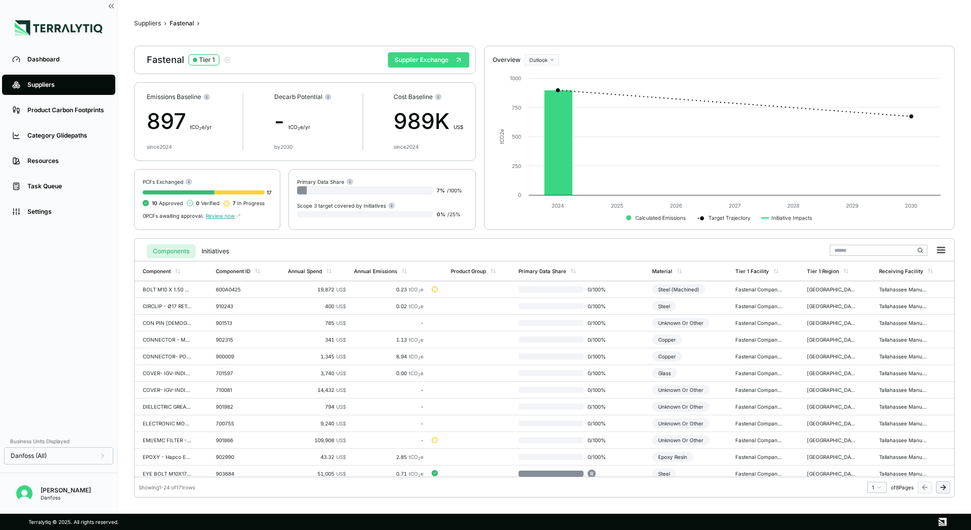
click at [410, 61] on button "Supplier Exchange" at bounding box center [428, 59] width 81 height 15
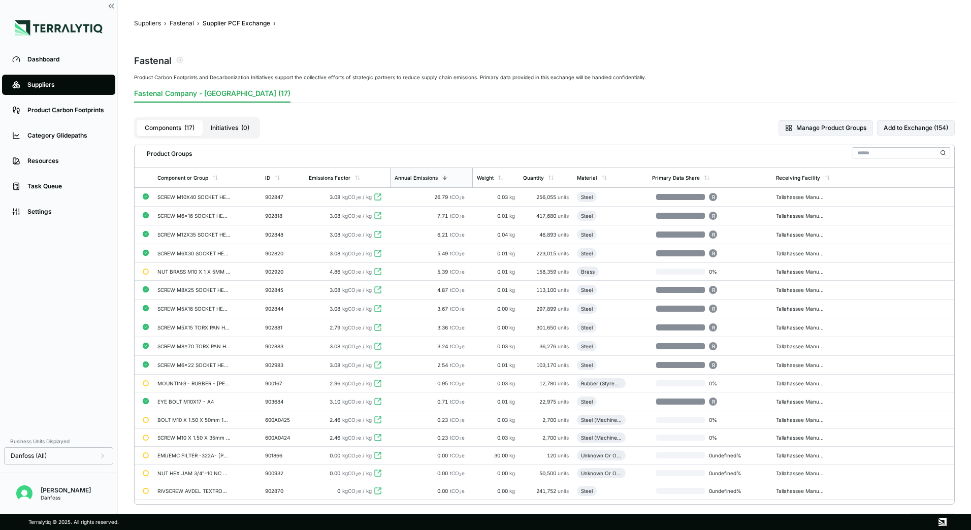
click at [236, 127] on button "Initiatives ( 0 )" at bounding box center [230, 128] width 55 height 16
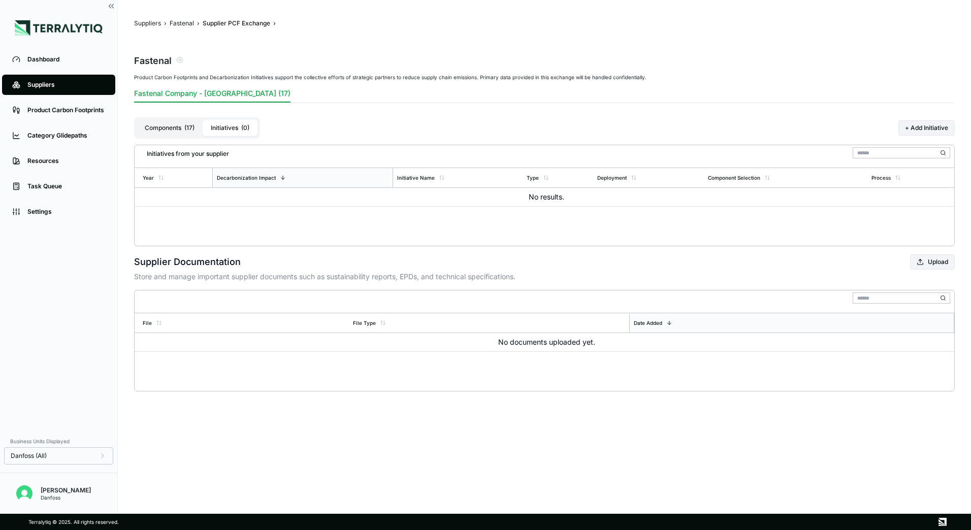
click at [187, 28] on div "Suppliers › Fastenal › Supplier PCF Exchange › Fastenal Product Carbon Footprin…" at bounding box center [544, 205] width 821 height 372
click at [186, 24] on button "Fastenal" at bounding box center [182, 23] width 24 height 8
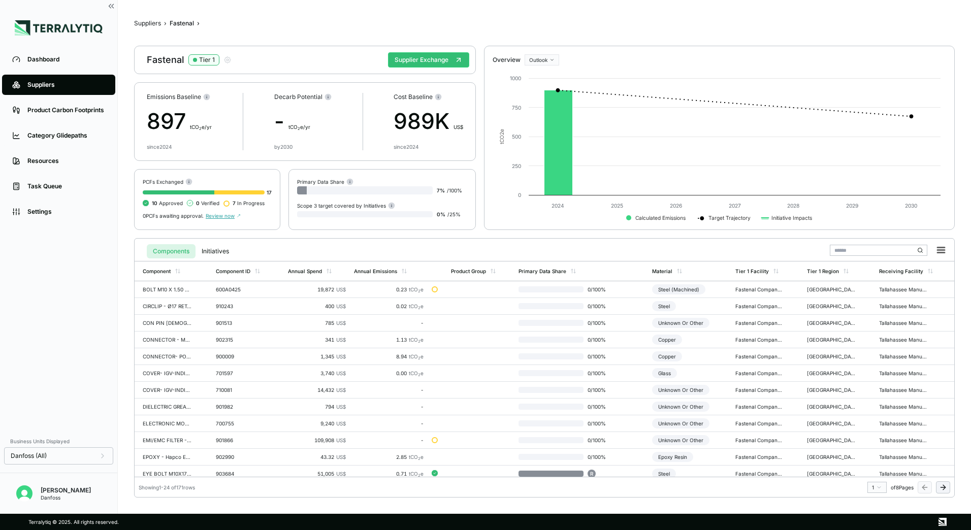
click at [152, 28] on div "Suppliers › Fastenal › Fastenal Tier 1 Supplier Exchange Emissions Baseline 897…" at bounding box center [544, 256] width 821 height 481
click at [150, 25] on button "Suppliers" at bounding box center [147, 23] width 27 height 8
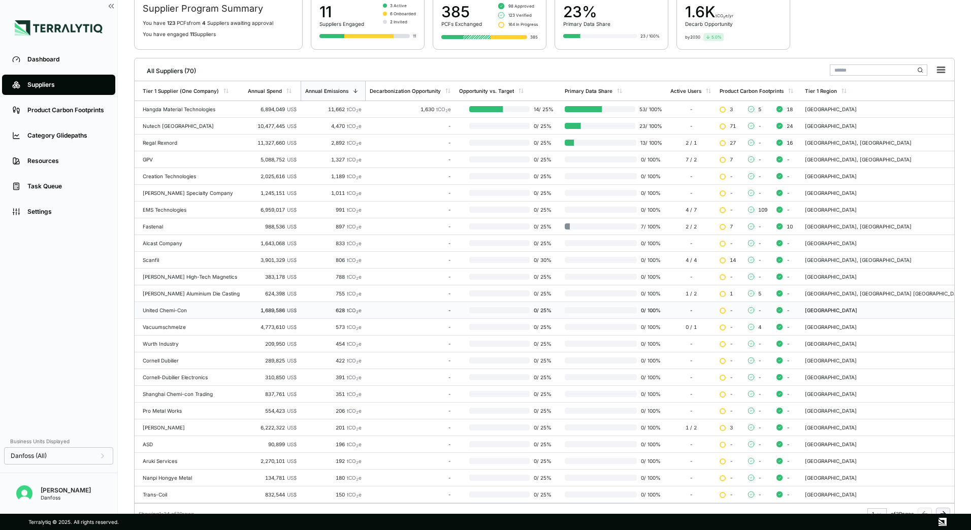
scroll to position [99, 0]
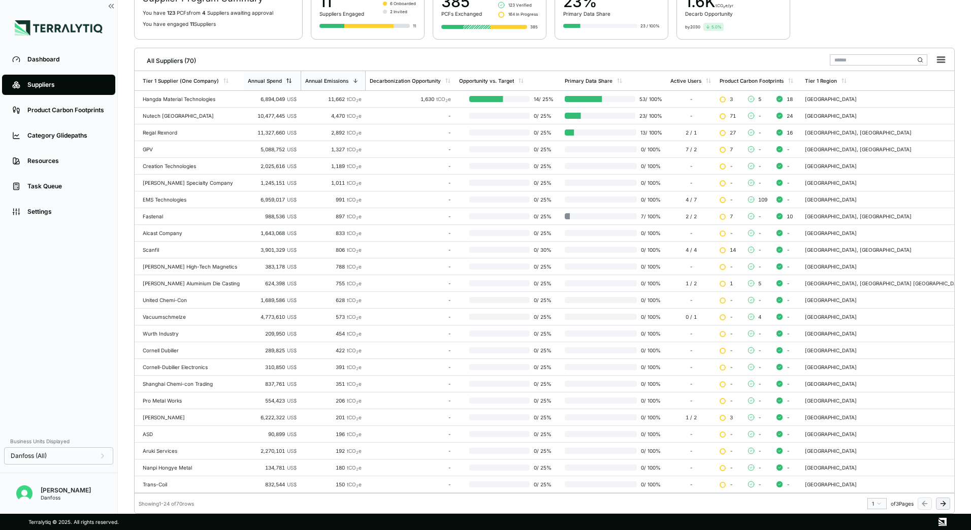
click at [283, 79] on div "Annual Spend" at bounding box center [270, 81] width 44 height 6
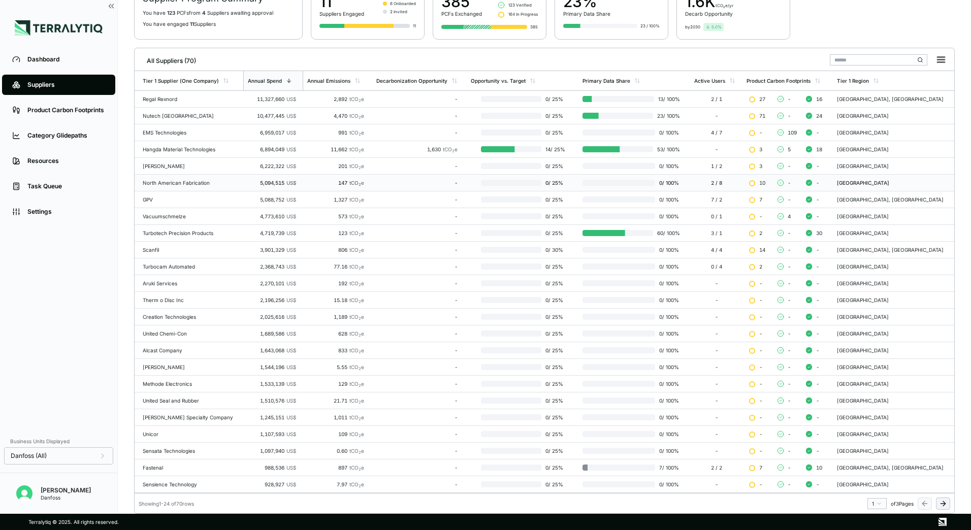
click at [184, 185] on div "North American Fabrication" at bounding box center [191, 183] width 96 height 6
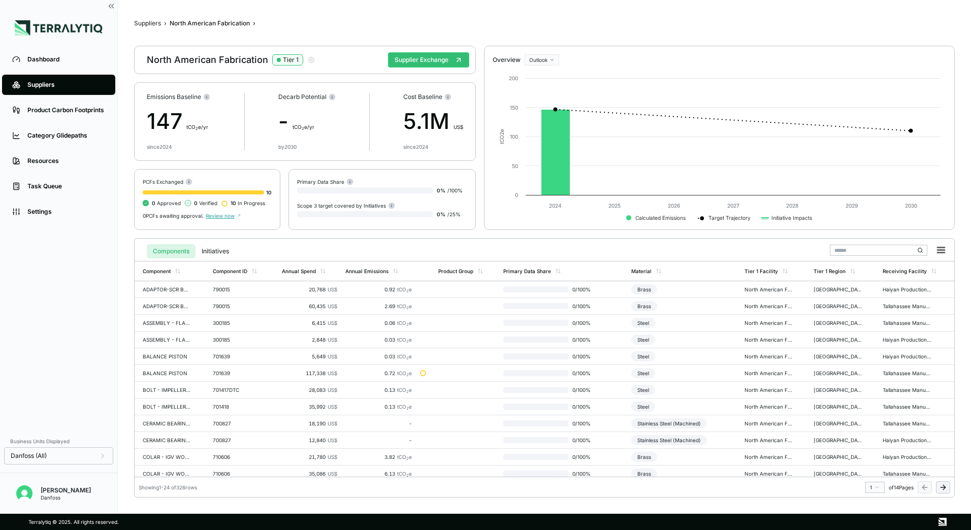
click at [225, 213] on span "Review now" at bounding box center [223, 216] width 35 height 6
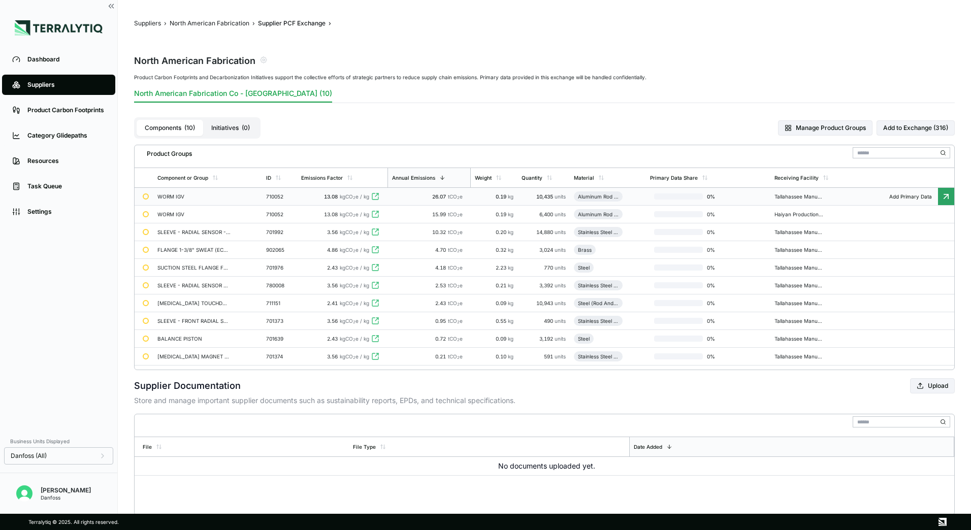
click at [190, 202] on td "WORM IGV" at bounding box center [207, 197] width 109 height 18
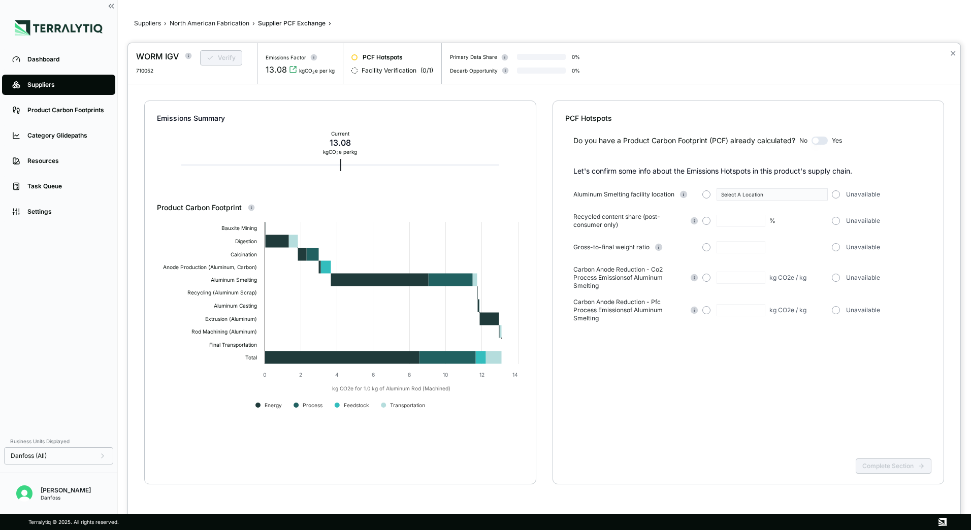
click at [235, 26] on div at bounding box center [485, 265] width 971 height 530
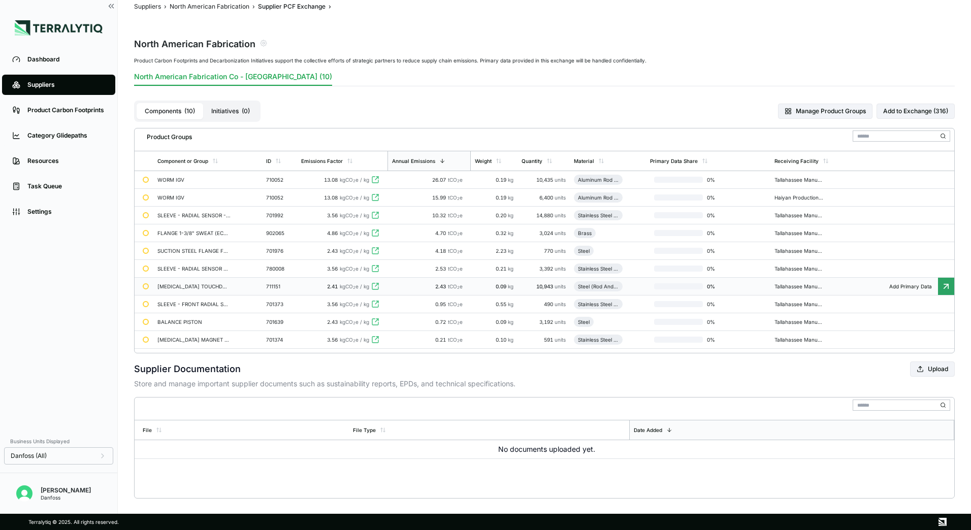
scroll to position [26, 0]
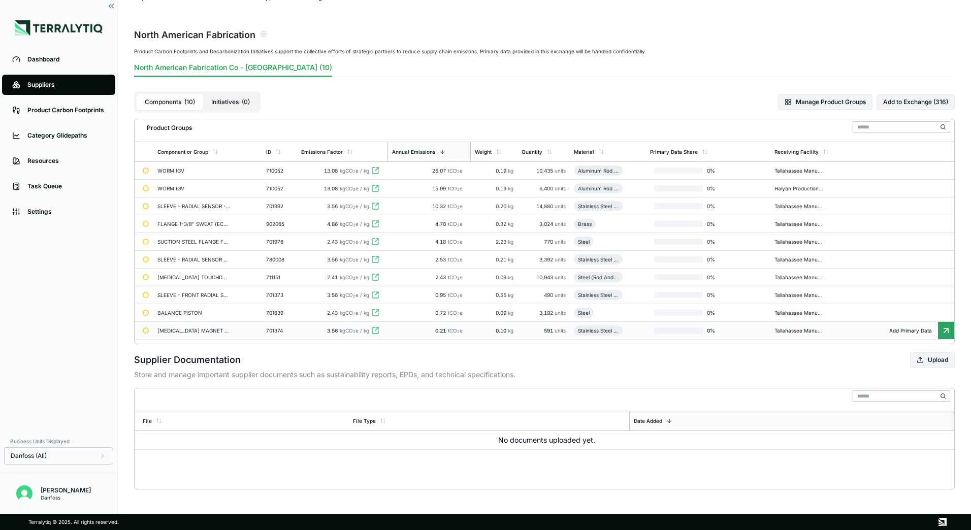
click at [172, 331] on div "RETAINER MAGNET - ROTOR" at bounding box center [193, 331] width 73 height 6
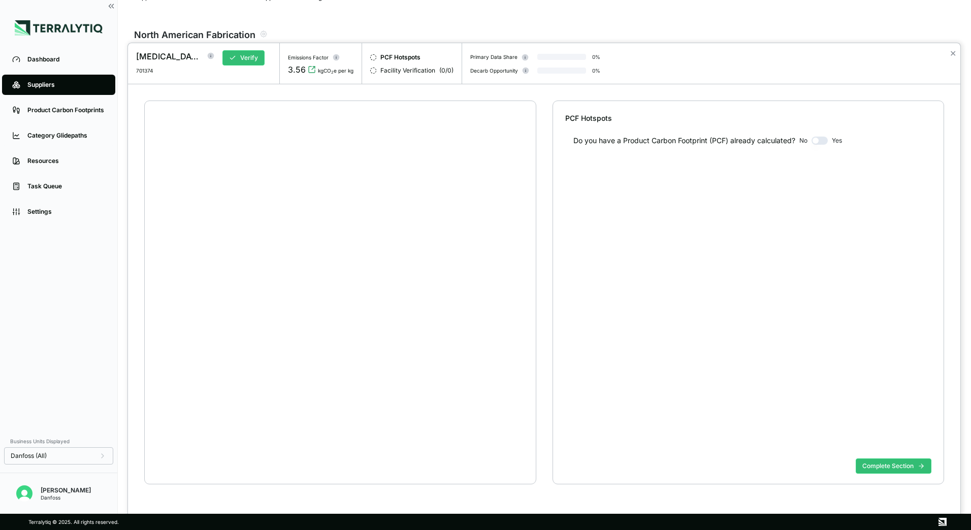
scroll to position [19, 0]
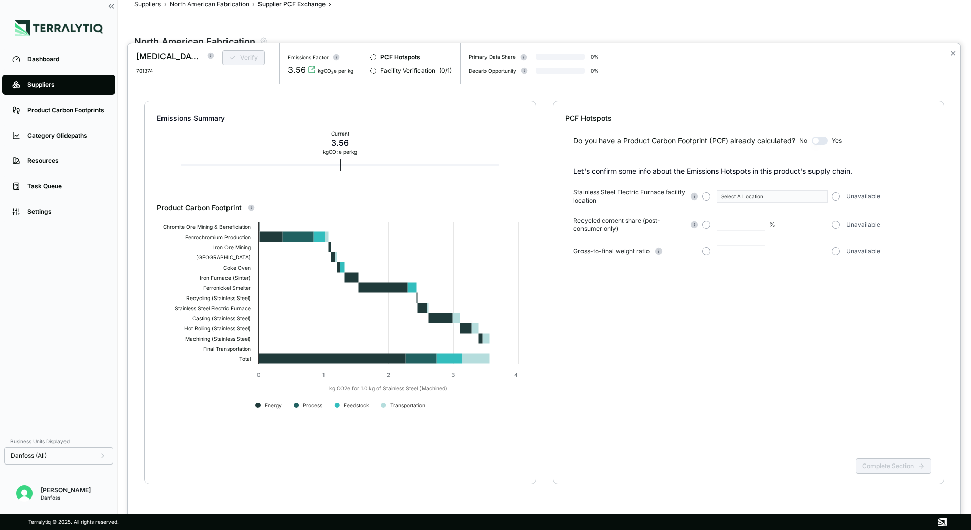
click at [239, 5] on div at bounding box center [485, 265] width 971 height 530
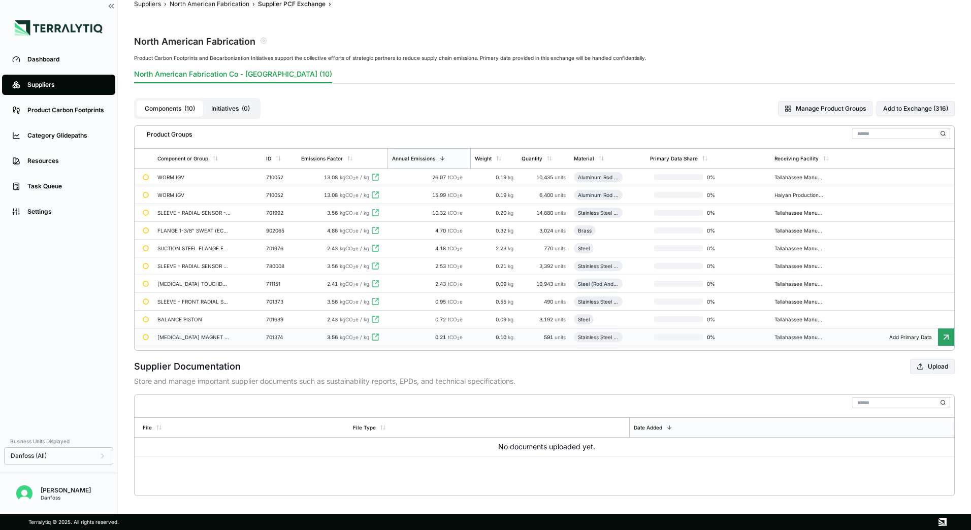
click at [187, 337] on div "RETAINER MAGNET - ROTOR" at bounding box center [193, 337] width 73 height 6
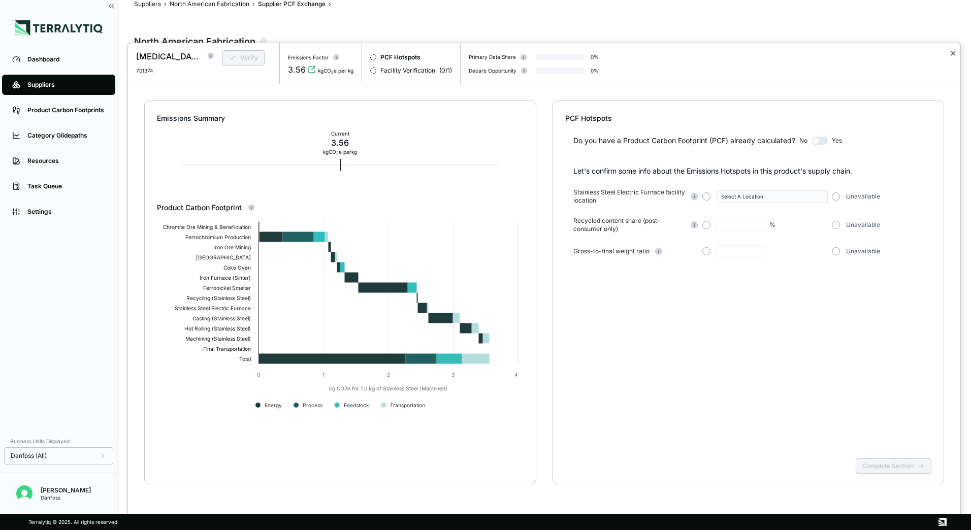
click at [955, 53] on button "✕" at bounding box center [953, 53] width 7 height 12
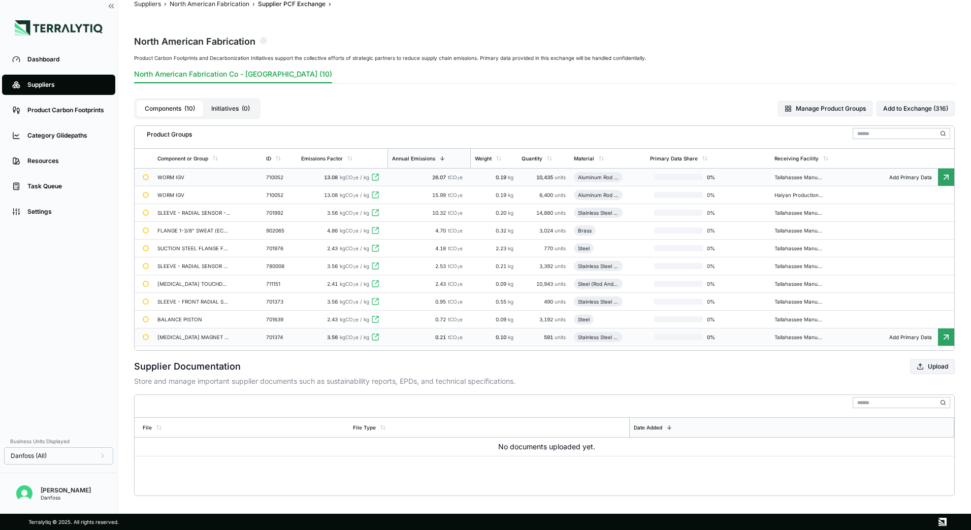
click at [185, 176] on div "WORM IGV" at bounding box center [193, 177] width 73 height 6
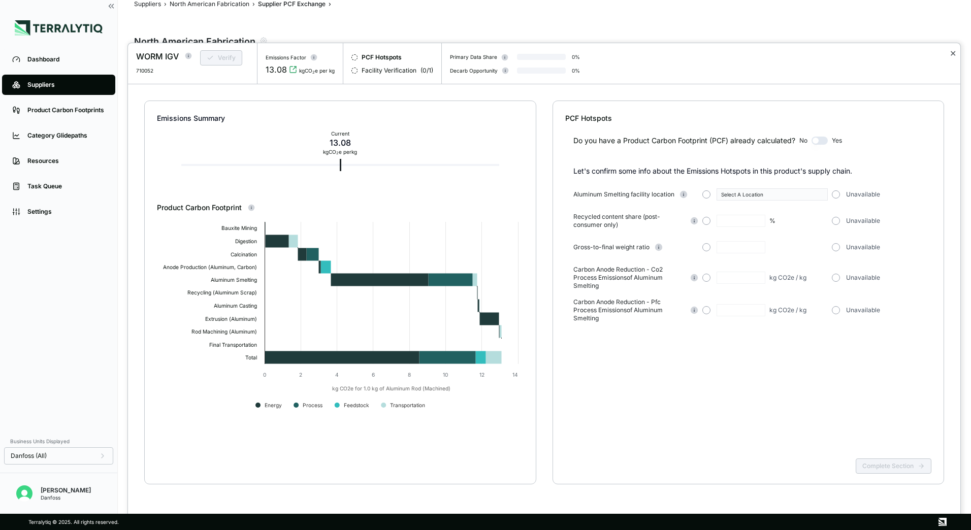
click at [952, 53] on button "✕" at bounding box center [953, 53] width 7 height 12
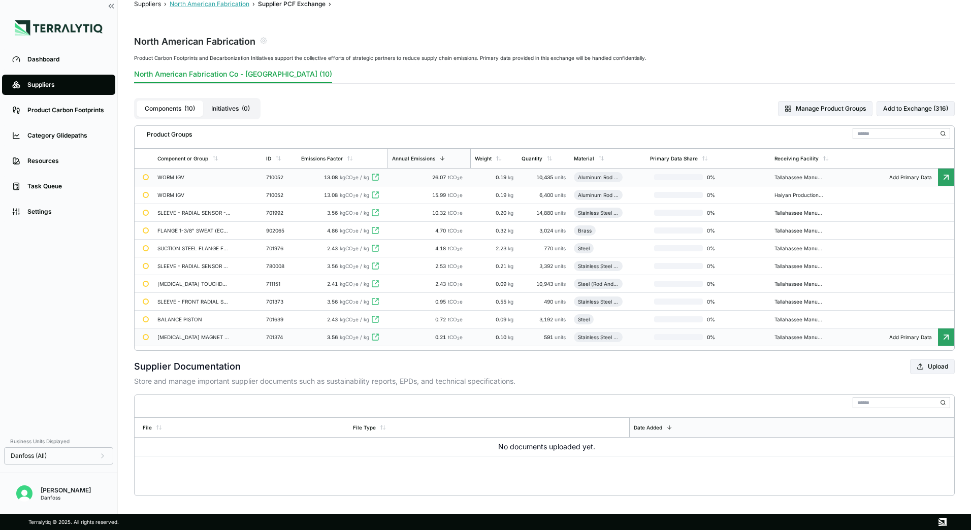
click at [208, 5] on button "North American Fabrication" at bounding box center [210, 4] width 80 height 8
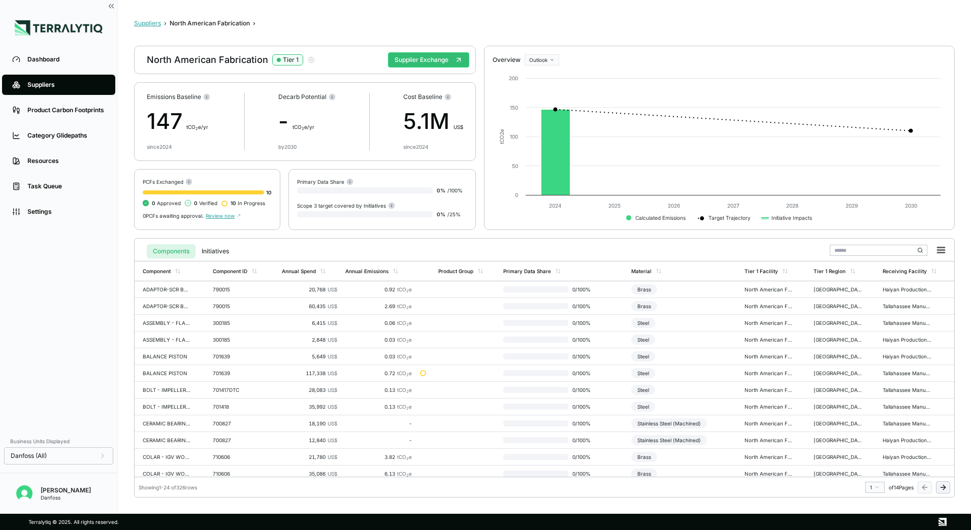
click at [151, 19] on button "Suppliers" at bounding box center [147, 23] width 27 height 8
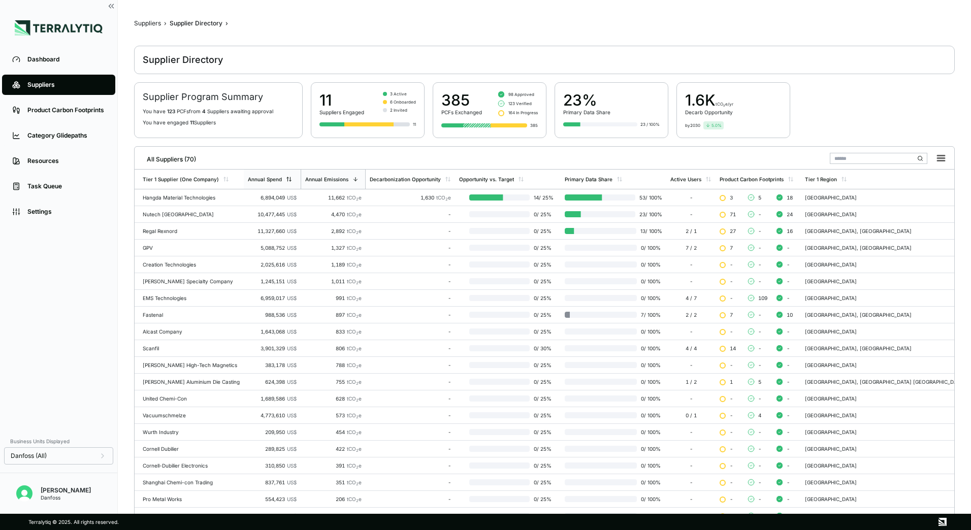
click at [284, 176] on div "Annual Spend" at bounding box center [272, 179] width 57 height 19
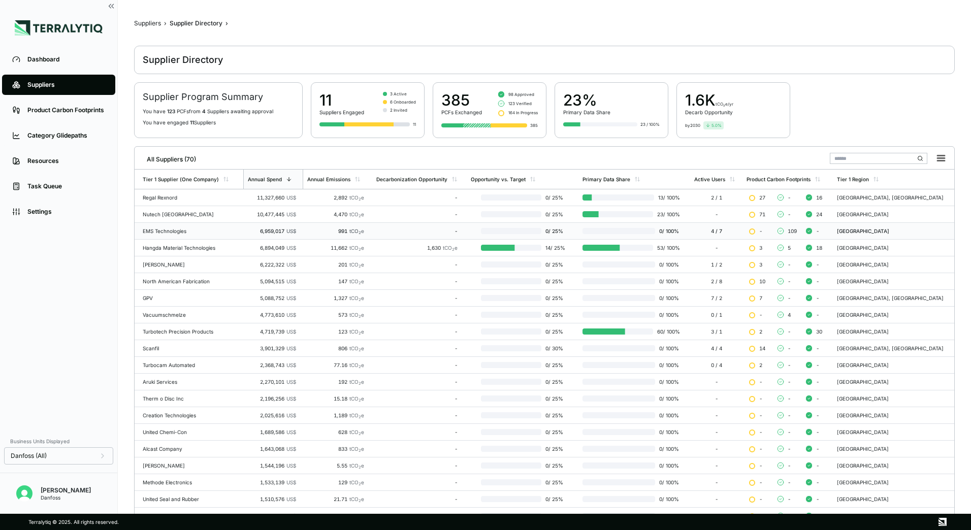
click at [171, 229] on div "EMS Technologies" at bounding box center [191, 231] width 96 height 6
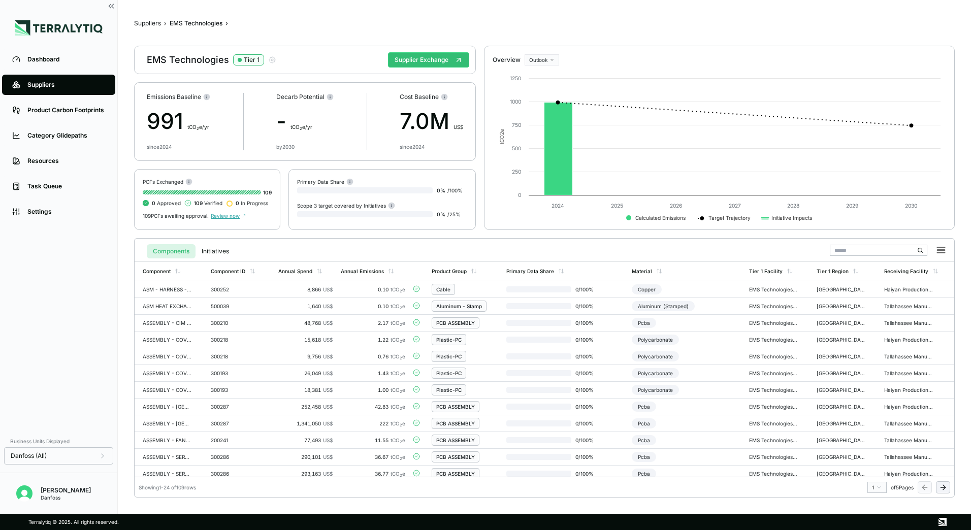
click at [225, 217] on span "Review now" at bounding box center [228, 216] width 35 height 6
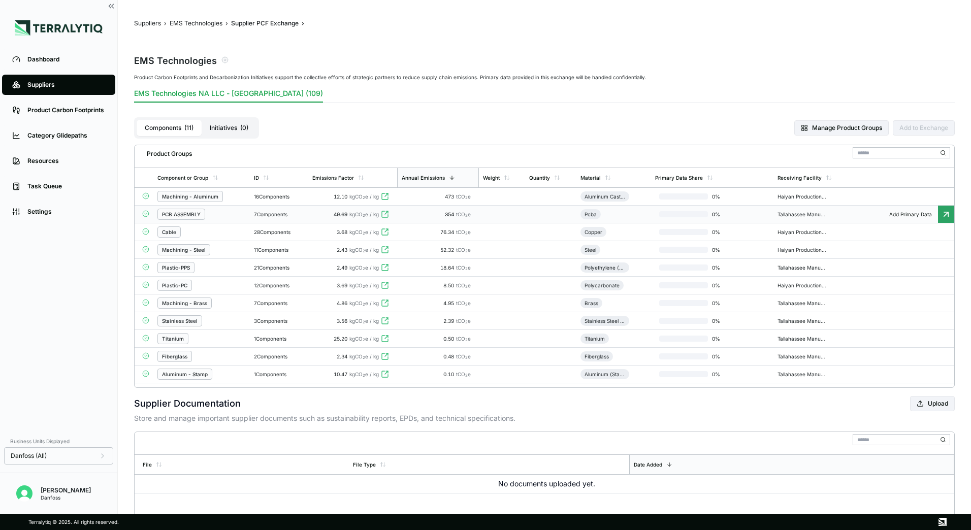
click at [217, 217] on div "PCB ASSEMBLY" at bounding box center [201, 214] width 88 height 11
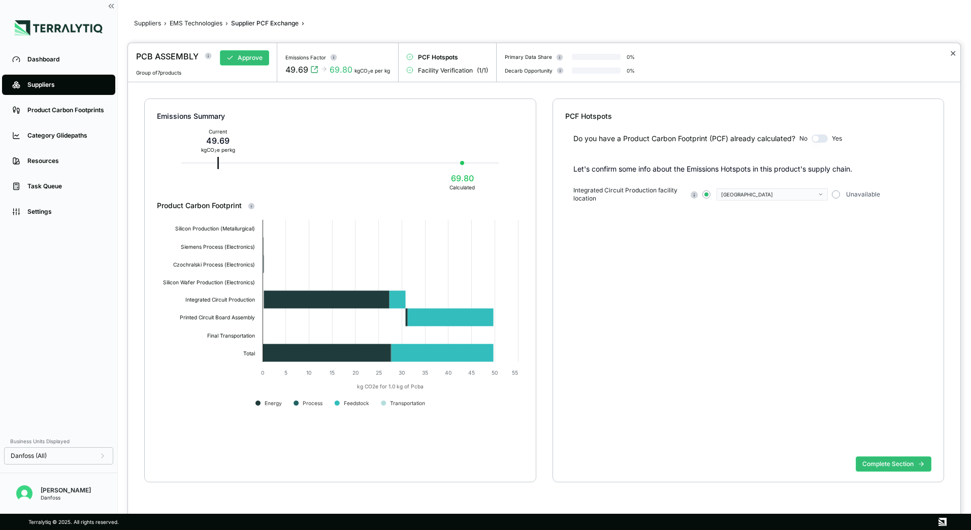
click at [953, 51] on button "✕" at bounding box center [953, 53] width 7 height 12
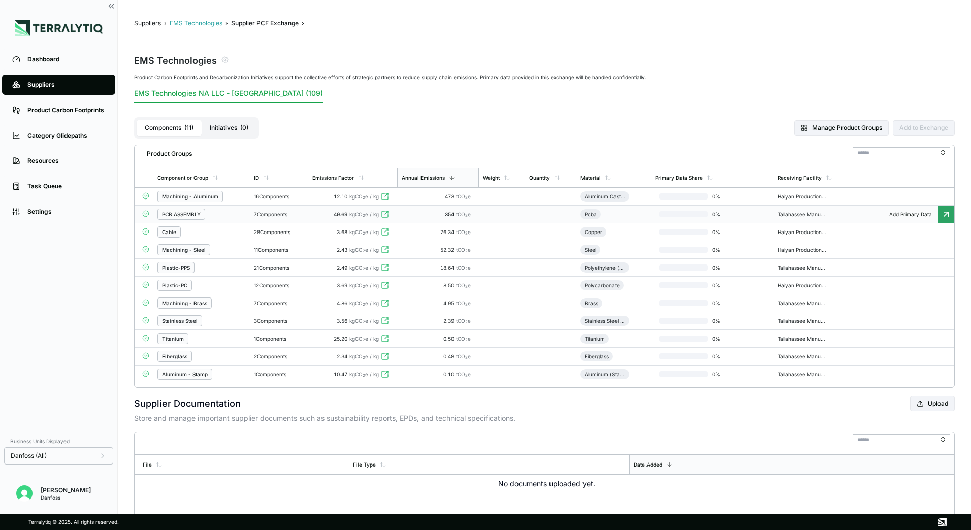
click at [198, 24] on button "EMS Technologies" at bounding box center [196, 23] width 53 height 8
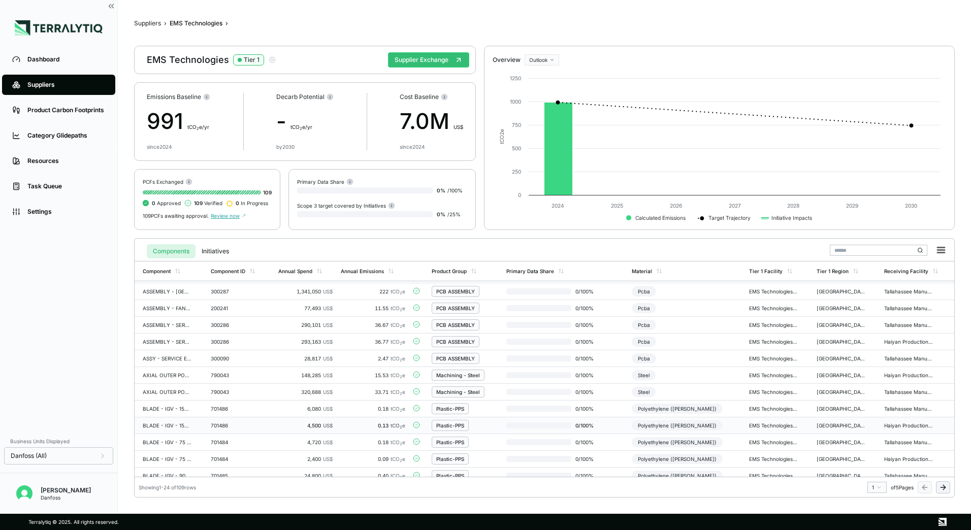
scroll to position [207, 0]
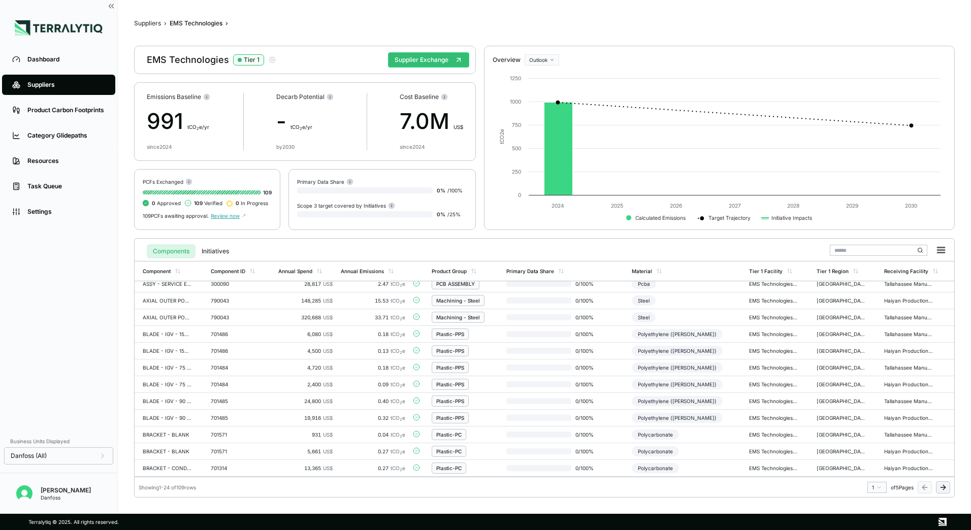
click at [945, 487] on icon at bounding box center [944, 487] width 3 height 5
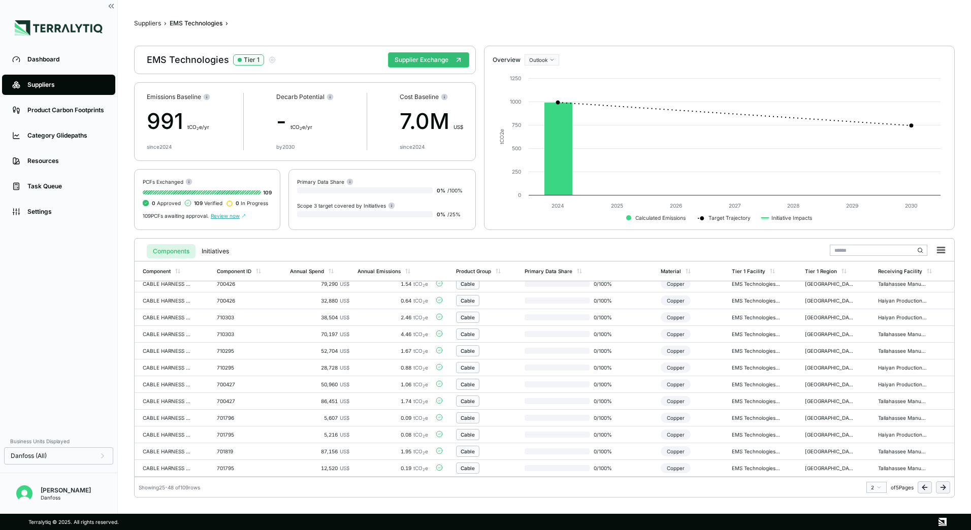
click at [945, 487] on icon at bounding box center [944, 487] width 3 height 5
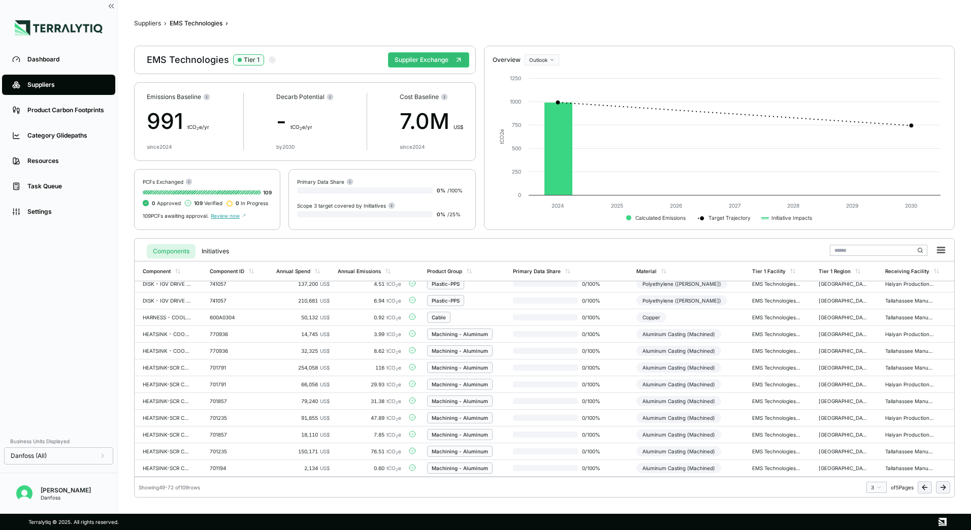
click at [945, 488] on icon at bounding box center [944, 487] width 3 height 5
click at [945, 489] on icon at bounding box center [943, 488] width 8 height 8
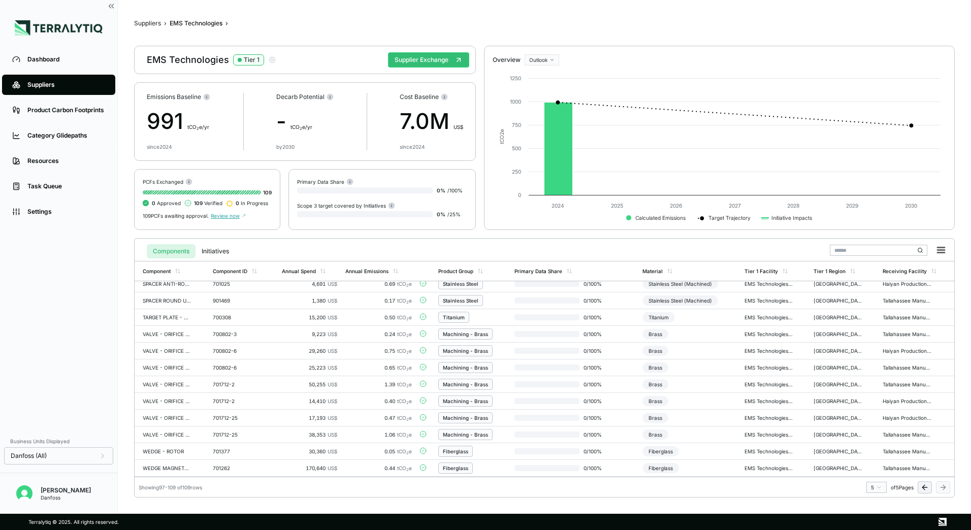
click at [923, 489] on icon at bounding box center [925, 488] width 8 height 8
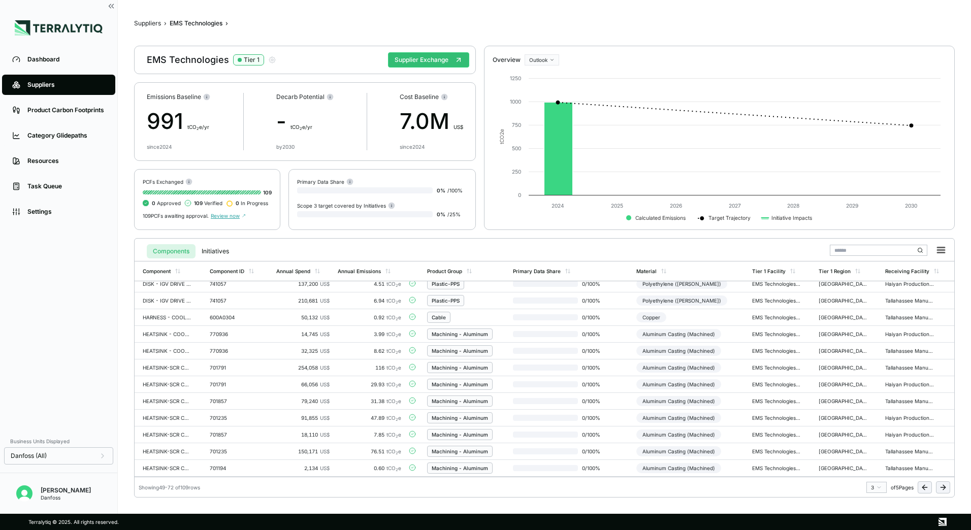
click at [923, 489] on icon at bounding box center [925, 488] width 8 height 8
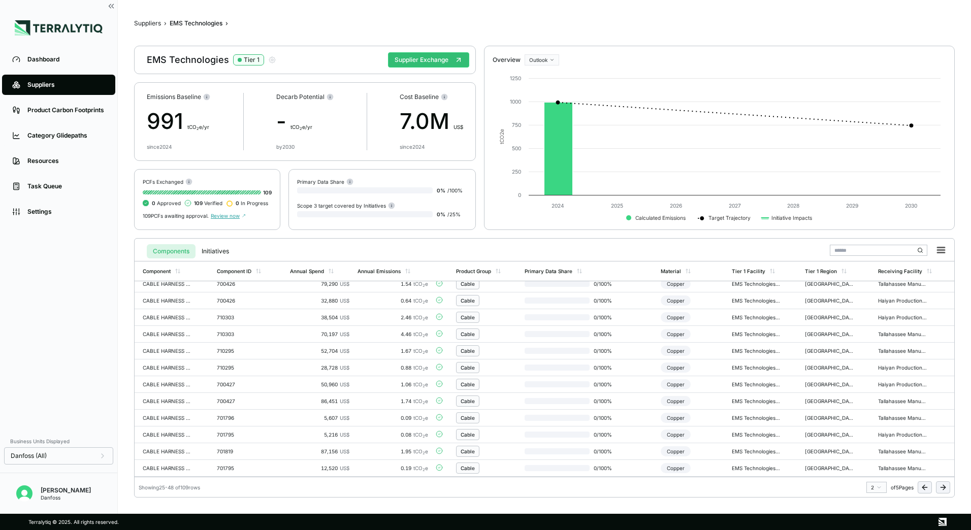
click at [923, 489] on icon at bounding box center [925, 488] width 8 height 8
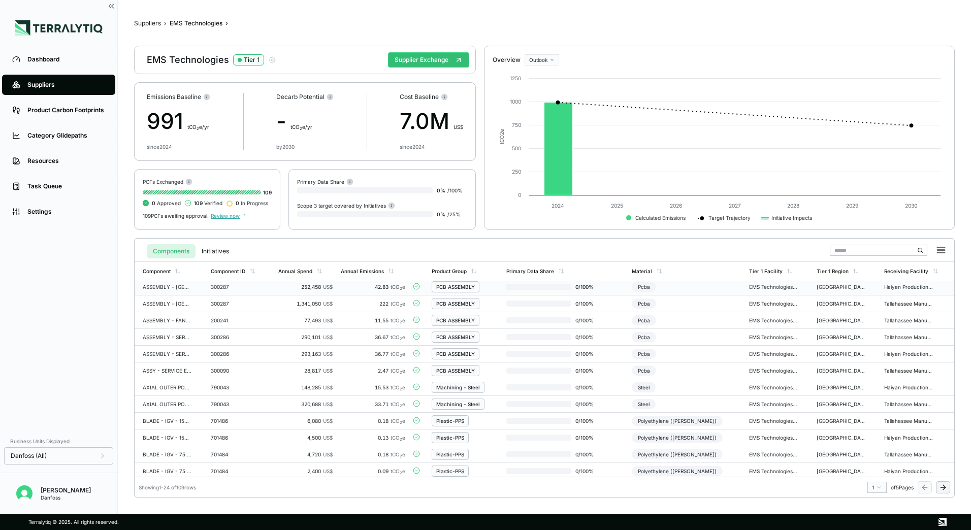
scroll to position [0, 0]
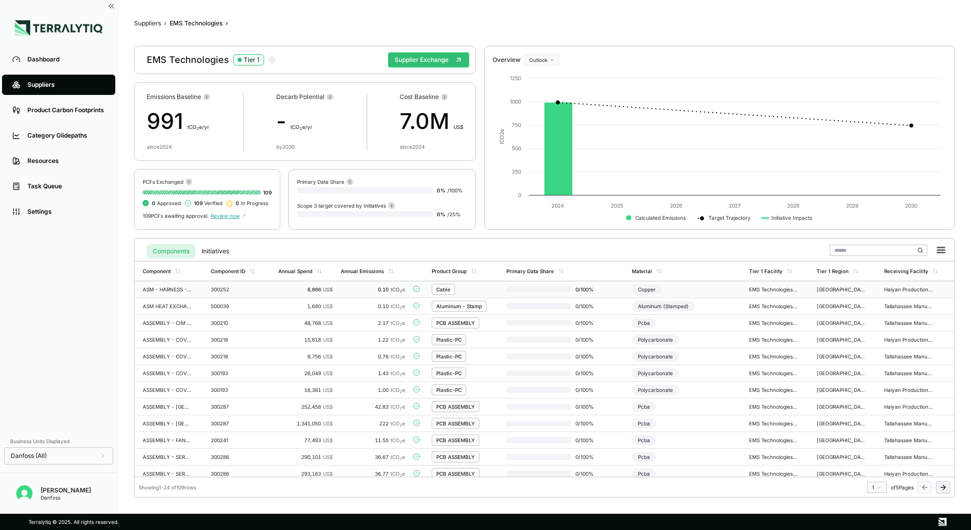
click at [233, 292] on div "300252" at bounding box center [235, 289] width 49 height 6
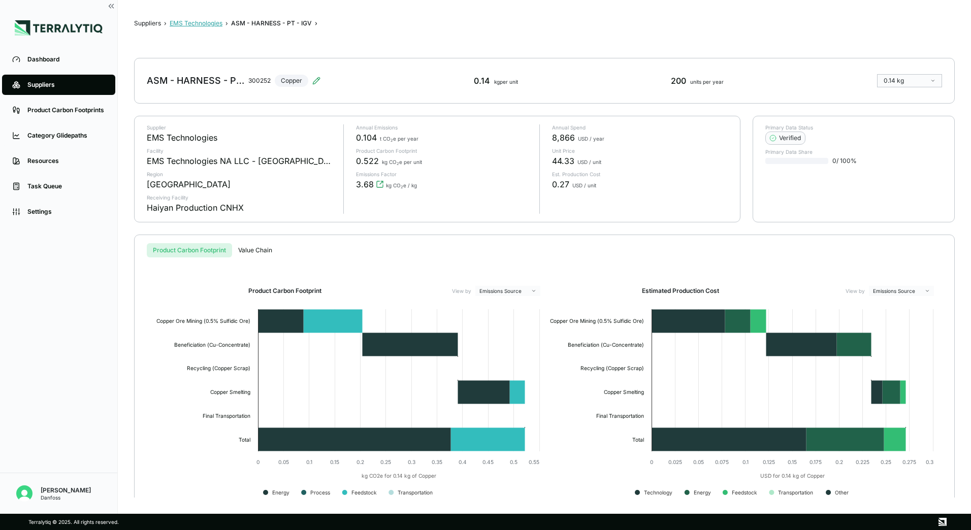
click at [187, 24] on button "EMS Technologies" at bounding box center [196, 23] width 53 height 8
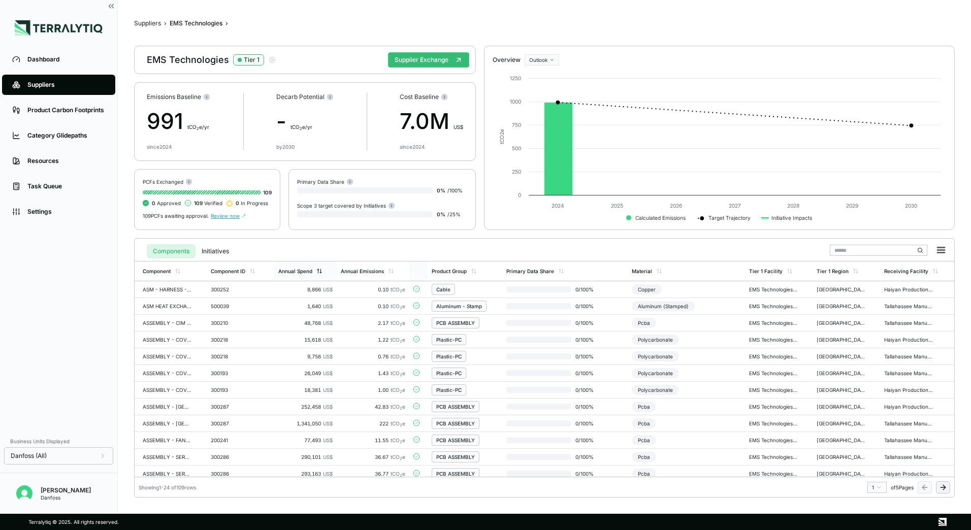
click at [324, 276] on div "Annual Spend" at bounding box center [305, 271] width 62 height 19
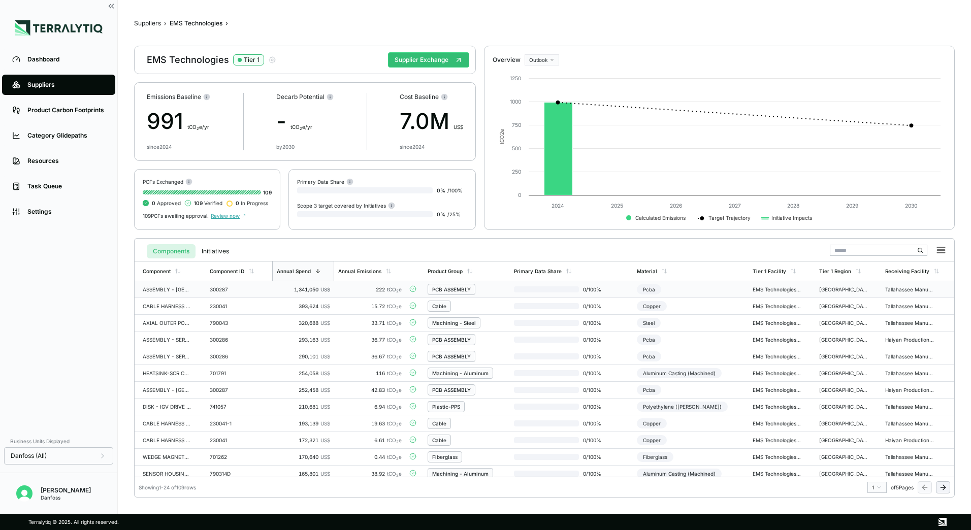
click at [197, 289] on td "ASSEMBLY - DC/DC CONVERTER" at bounding box center [170, 289] width 71 height 17
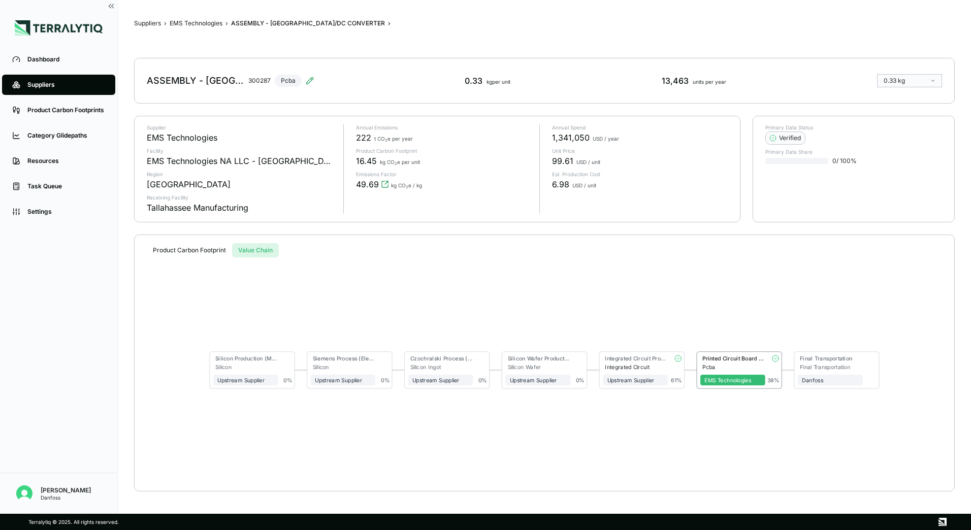
click at [256, 244] on button "Value Chain" at bounding box center [255, 250] width 47 height 14
click at [749, 366] on div "Pcba" at bounding box center [733, 367] width 63 height 7
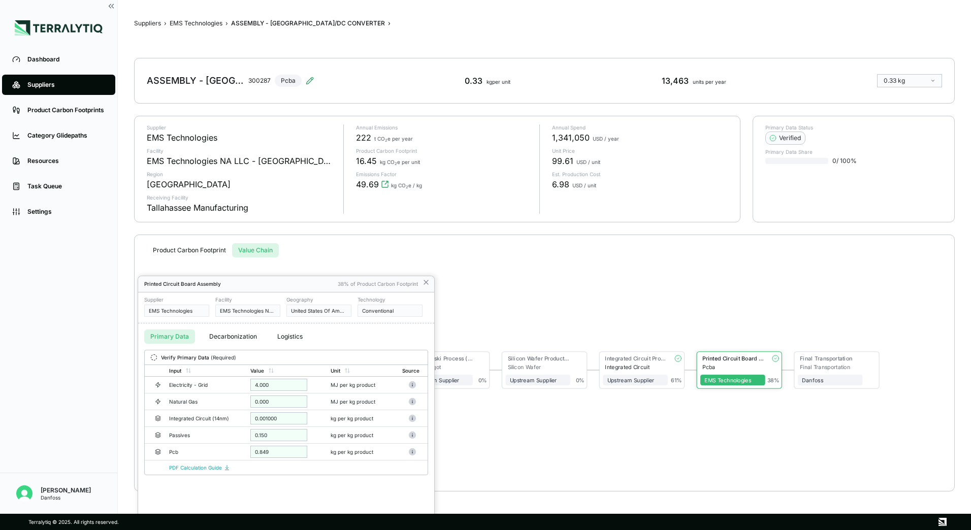
click at [245, 343] on button "Decarbonization" at bounding box center [233, 337] width 60 height 14
click at [167, 338] on button "Primary Data" at bounding box center [169, 337] width 51 height 14
click at [425, 281] on icon at bounding box center [426, 282] width 4 height 4
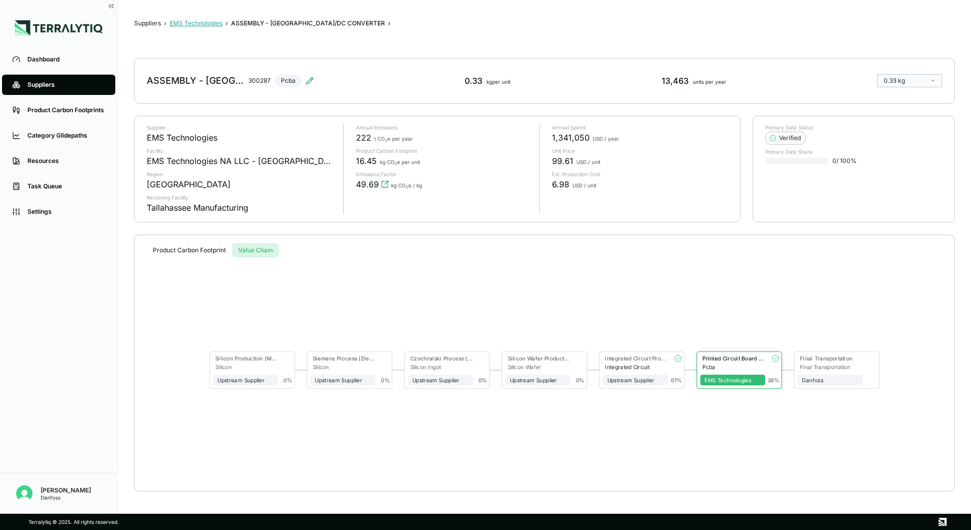
click at [200, 19] on button "EMS Technologies" at bounding box center [196, 23] width 53 height 8
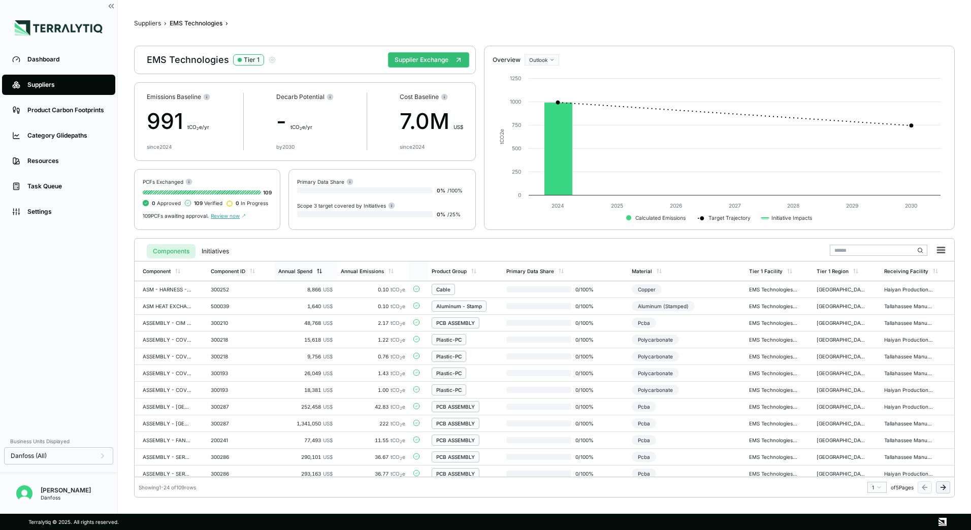
click at [318, 272] on icon at bounding box center [319, 271] width 6 height 6
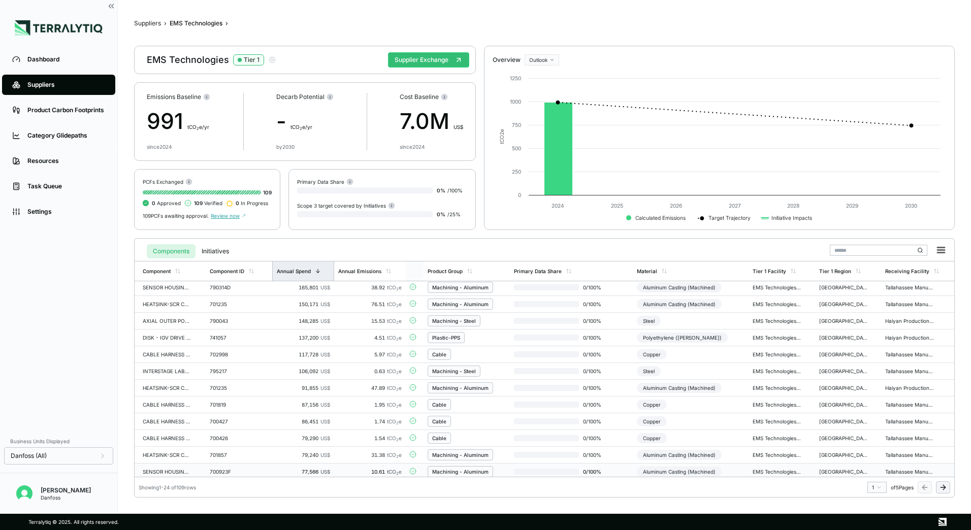
scroll to position [207, 0]
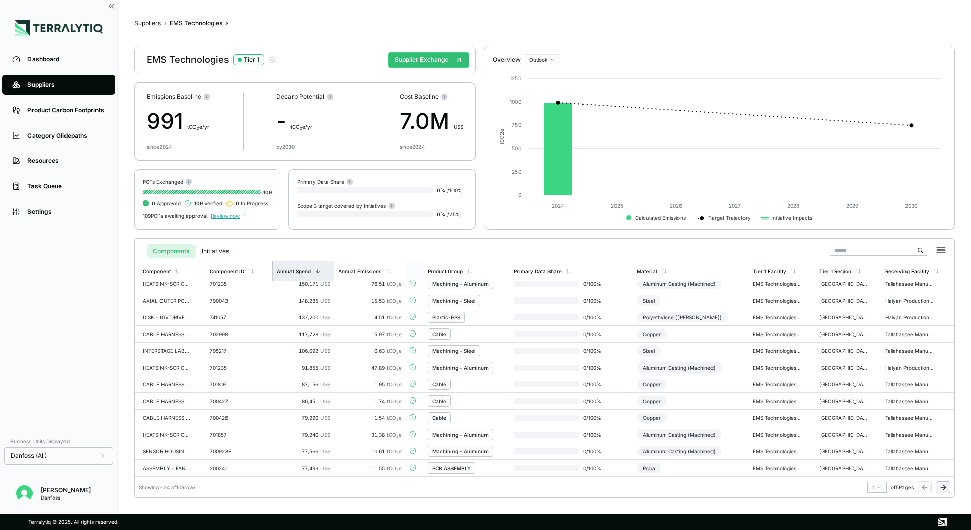
click at [227, 217] on span "Review now" at bounding box center [228, 216] width 35 height 6
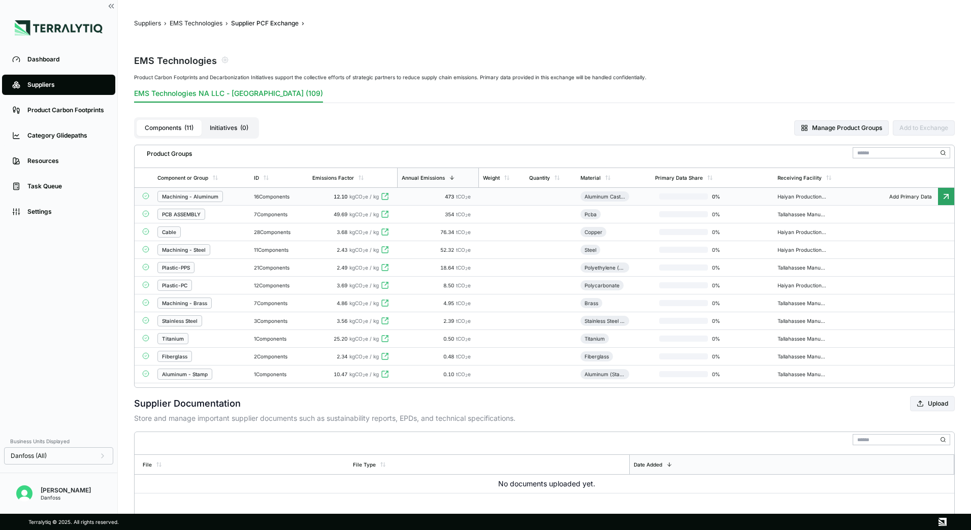
click at [216, 196] on div "Machining - Aluminum" at bounding box center [190, 197] width 56 height 6
